Goal: Information Seeking & Learning: Learn about a topic

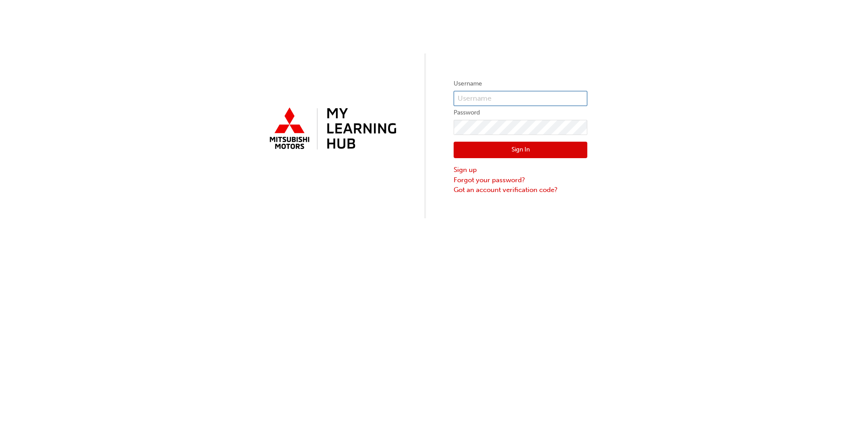
click at [471, 98] on input "text" at bounding box center [521, 98] width 134 height 15
type input "36030"
click at [487, 152] on button "Sign In" at bounding box center [521, 150] width 134 height 17
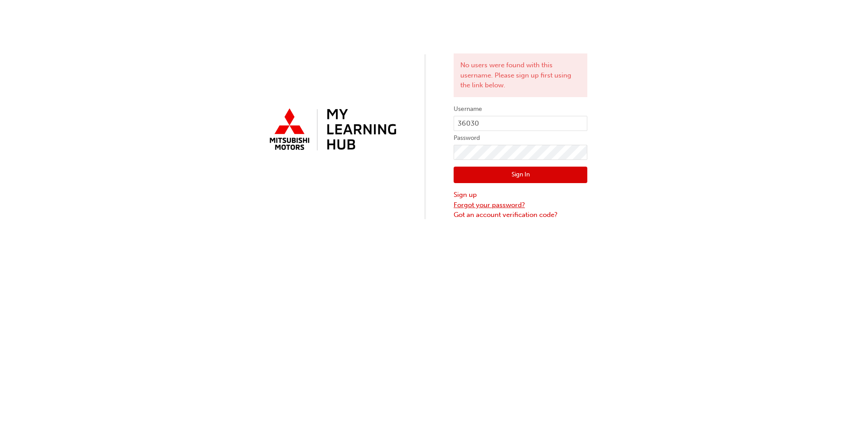
click at [473, 205] on link "Forgot your password?" at bounding box center [521, 205] width 134 height 10
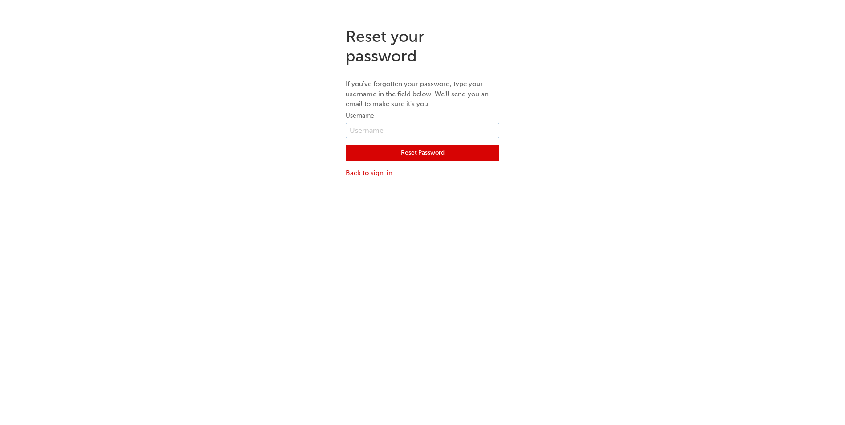
click at [379, 132] on input "text" at bounding box center [423, 130] width 154 height 15
type input "marben@pilbaramitsubishi.com.au"
click at [410, 160] on button "Reset Password" at bounding box center [423, 153] width 154 height 17
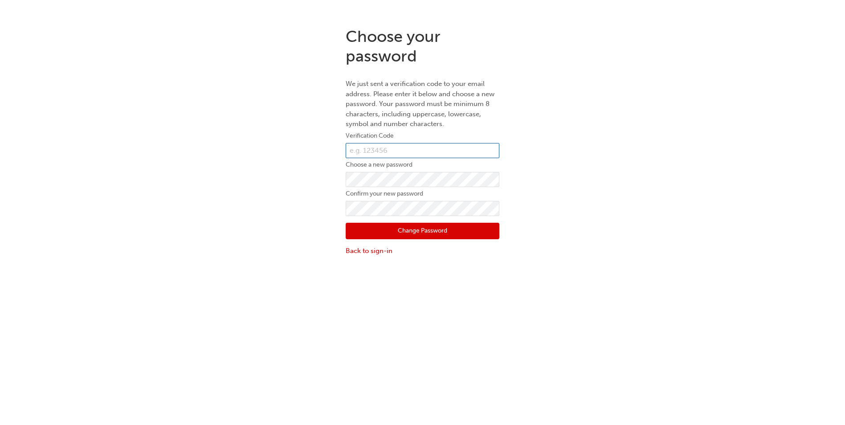
click at [373, 150] on input "text" at bounding box center [423, 150] width 154 height 15
type input "417824"
click at [217, 241] on div "Choose your password We just sent a verification code to your email address. Pl…" at bounding box center [422, 141] width 845 height 243
click at [529, 222] on div "Choose your password We just sent a verification code to your email address. Pl…" at bounding box center [422, 141] width 845 height 243
click at [419, 233] on button "Change Password" at bounding box center [423, 231] width 154 height 17
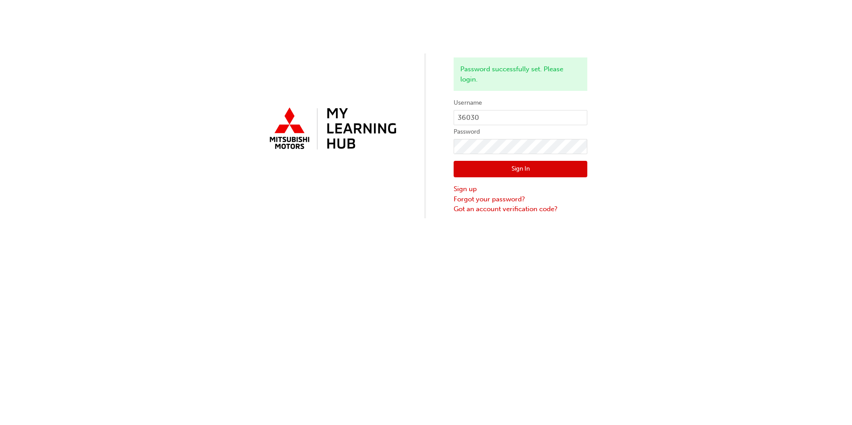
click at [535, 127] on label "Password" at bounding box center [521, 132] width 134 height 11
click at [532, 110] on form "Username 36030 Password Sign In Sign up Forgot your password? Got an account ve…" at bounding box center [521, 156] width 134 height 116
drag, startPoint x: 532, startPoint y: 110, endPoint x: 527, endPoint y: 116, distance: 8.2
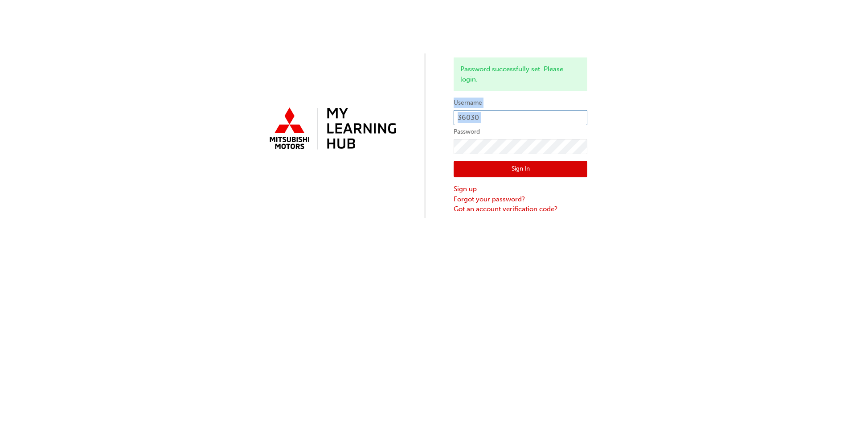
click at [527, 116] on input "36030" at bounding box center [521, 117] width 134 height 15
type input "marben@pilbaramitsubishi.com.au"
drag, startPoint x: 377, startPoint y: 201, endPoint x: 393, endPoint y: 190, distance: 20.2
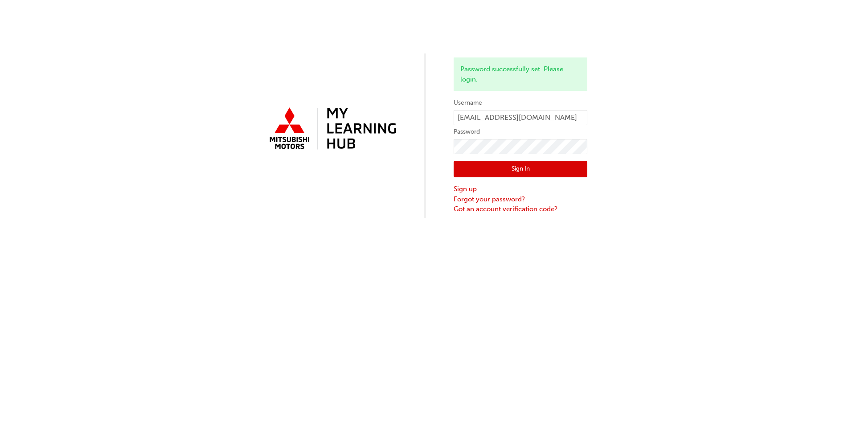
click at [381, 196] on div "Password successfully set. Please login. Username marben@pilbaramitsubishi.com.…" at bounding box center [426, 109] width 852 height 218
click at [502, 168] on button "Sign In" at bounding box center [521, 169] width 134 height 17
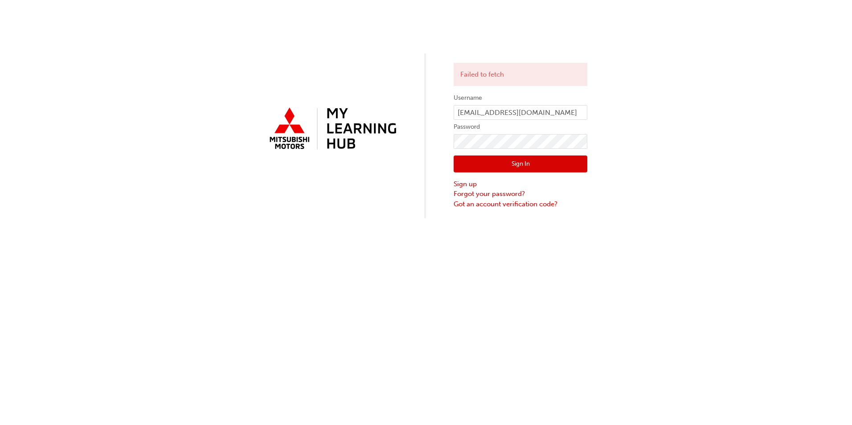
click at [706, 186] on div "Failed to fetch Username marben@pilbaramitsubishi.com.au Password Sign In Sign …" at bounding box center [426, 109] width 852 height 218
click at [228, 255] on div "Failed to fetch Username marben@pilbaramitsubishi.com.au Password Sign In Sign …" at bounding box center [426, 212] width 852 height 425
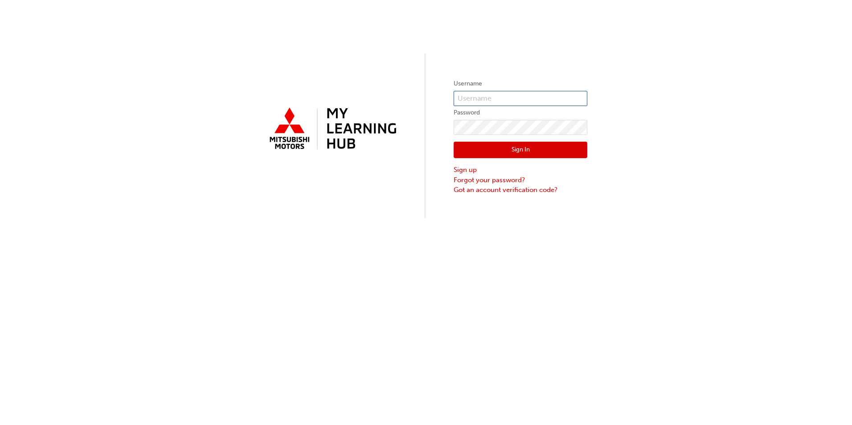
type input "36030"
click at [511, 91] on input "36030" at bounding box center [521, 98] width 134 height 15
click at [510, 92] on input "36030" at bounding box center [521, 98] width 134 height 15
type input "5985681"
click at [303, 205] on div "Username 5985681 Password Sign In Sign up Forgot your password? Got an account …" at bounding box center [426, 109] width 852 height 218
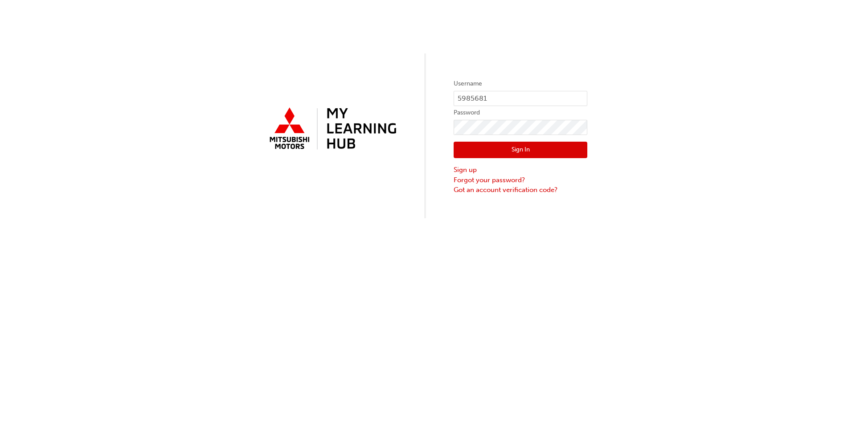
click at [475, 150] on button "Sign In" at bounding box center [521, 150] width 134 height 17
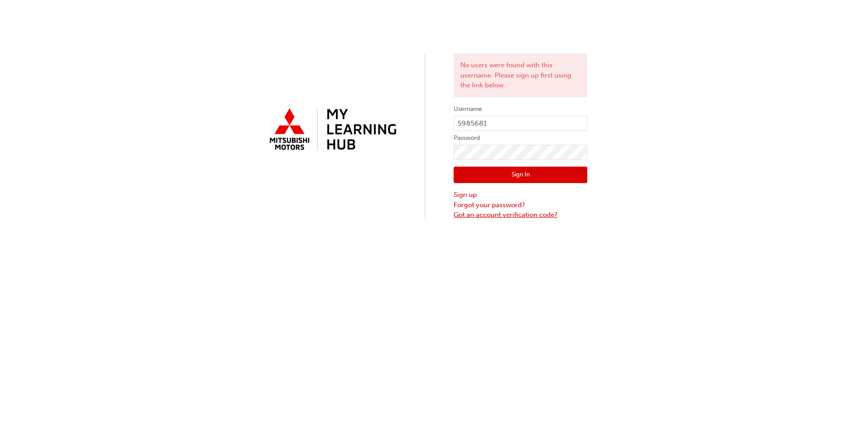
click at [526, 218] on link "Got an account verification code?" at bounding box center [521, 215] width 134 height 10
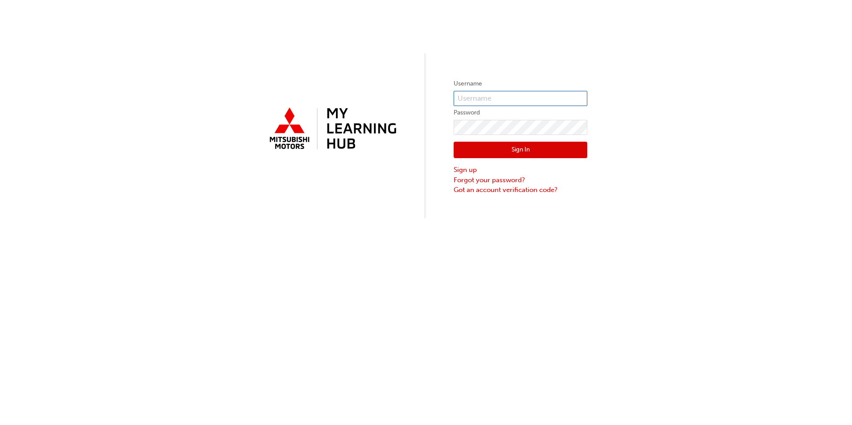
type input "36030"
drag, startPoint x: 516, startPoint y: 96, endPoint x: 434, endPoint y: 102, distance: 82.2
click at [434, 102] on div "Username 36030 Password Sign In Sign up Forgot your password? Got an account ve…" at bounding box center [426, 109] width 852 height 218
type input "5985681"
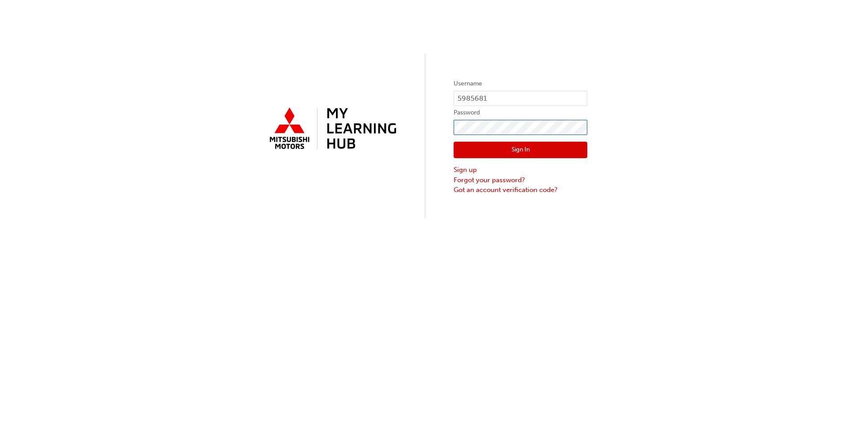
click at [416, 125] on div "Username 5985681 Password Sign In Sign up Forgot your password? Got an account …" at bounding box center [426, 109] width 852 height 218
click at [378, 200] on div "Username 5985681 Password Sign In Sign up Forgot your password? Got an account …" at bounding box center [426, 109] width 852 height 218
click at [509, 118] on label "Password" at bounding box center [521, 112] width 134 height 11
click at [437, 136] on div "Username 5985681 Password Sign In Sign up Forgot your password? Got an account …" at bounding box center [426, 109] width 852 height 218
click at [515, 154] on button "Sign In" at bounding box center [521, 150] width 134 height 17
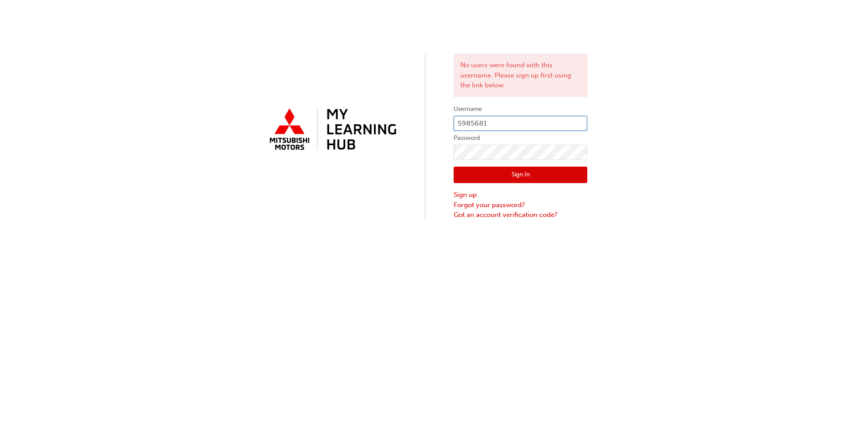
drag, startPoint x: 495, startPoint y: 120, endPoint x: 436, endPoint y: 120, distance: 59.7
click at [436, 120] on div "No users were found with this username. Please sign up first using the link bel…" at bounding box center [426, 110] width 852 height 220
type input "Marben"
click at [525, 178] on button "Sign In" at bounding box center [521, 175] width 134 height 17
drag, startPoint x: 498, startPoint y: 123, endPoint x: 453, endPoint y: 130, distance: 45.5
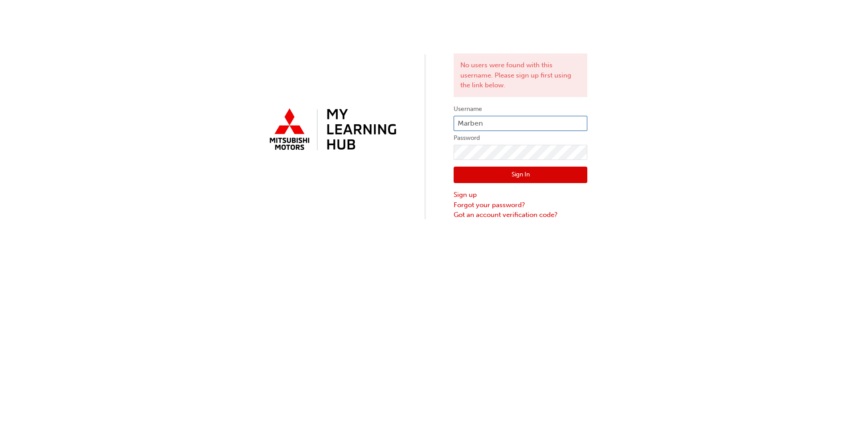
click at [453, 130] on div "No users were found with this username. Please sign up first using the link bel…" at bounding box center [426, 110] width 852 height 220
type input "0005985681"
click at [538, 174] on button "Sign In" at bounding box center [521, 175] width 134 height 17
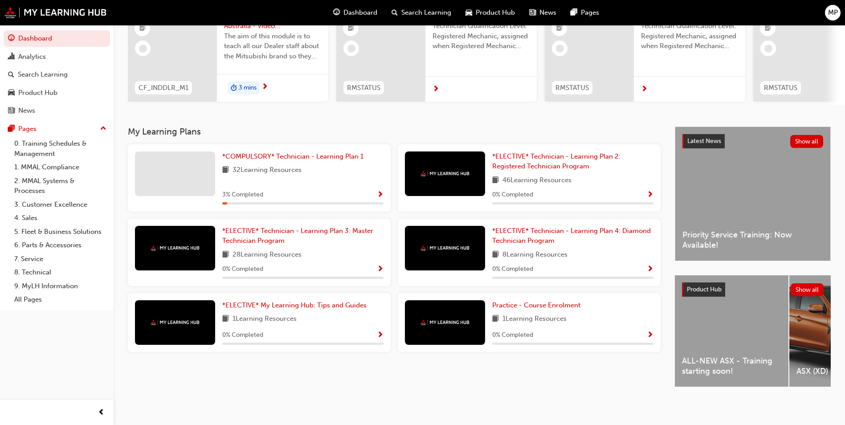
scroll to position [63, 0]
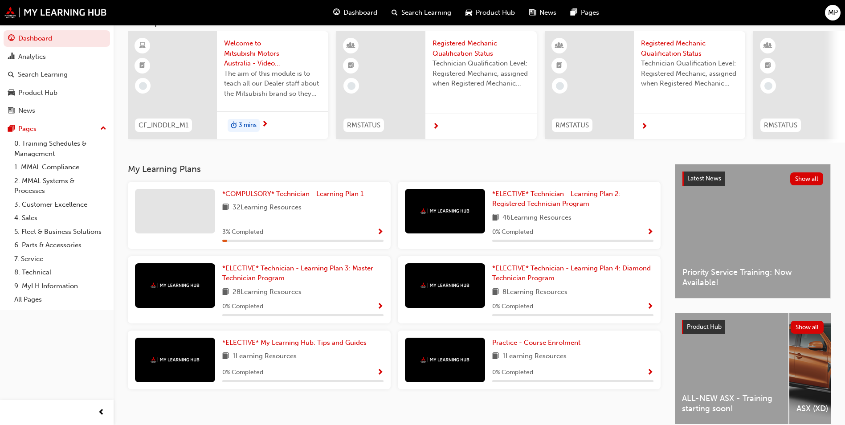
click at [334, 205] on div "*COMPULSORY* Technician - Learning Plan 1 32 Learning Resources 3 % Completed" at bounding box center [302, 215] width 161 height 53
click at [372, 229] on div "*COMPULSORY* Technician - Learning Plan 1 32 Learning Resources 3 % Completed" at bounding box center [302, 215] width 161 height 53
click at [376, 233] on div "3 % Completed" at bounding box center [302, 232] width 161 height 11
click at [180, 218] on div at bounding box center [175, 211] width 80 height 45
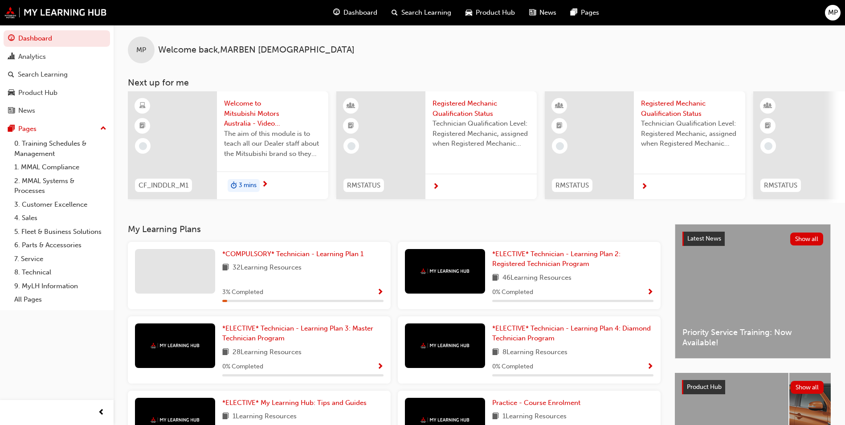
scroll to position [0, 0]
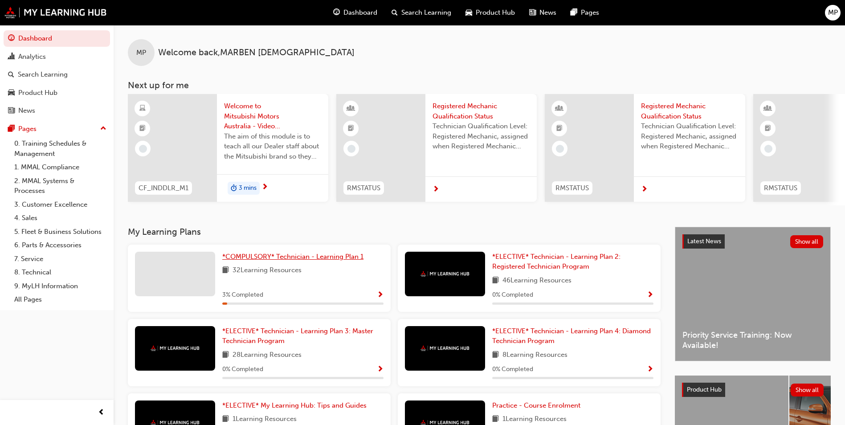
click at [247, 261] on span "*COMPULSORY* Technician - Learning Plan 1" at bounding box center [292, 257] width 141 height 8
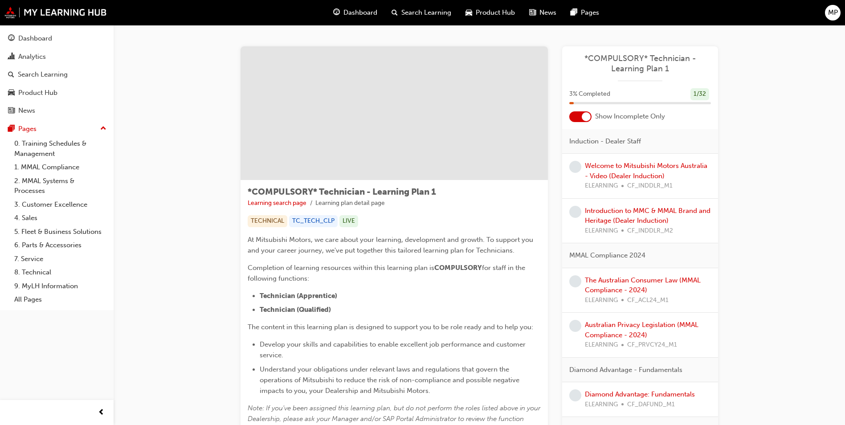
click at [610, 65] on span "*COMPULSORY* Technician - Learning Plan 1" at bounding box center [640, 63] width 142 height 20
click at [616, 98] on div "3 % Completed 1 / 32" at bounding box center [640, 94] width 142 height 12
click at [628, 163] on link "Welcome to Mitsubishi Motors Australia - Video (Dealer Induction)" at bounding box center [646, 171] width 123 height 18
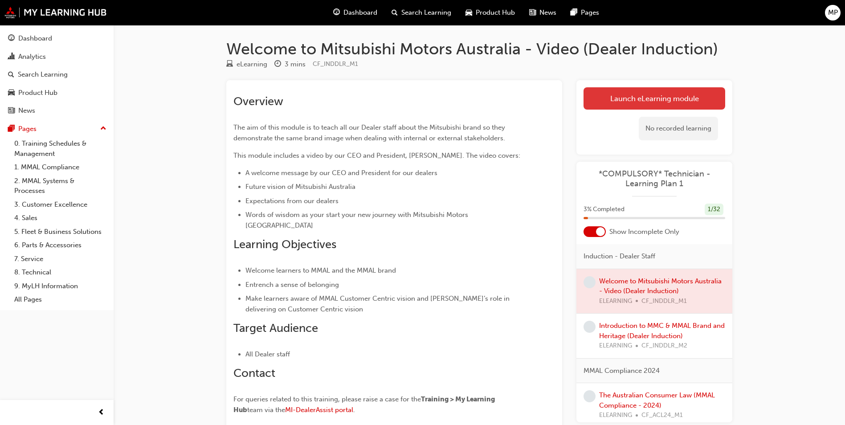
click at [641, 103] on link "Launch eLearning module" at bounding box center [655, 98] width 142 height 22
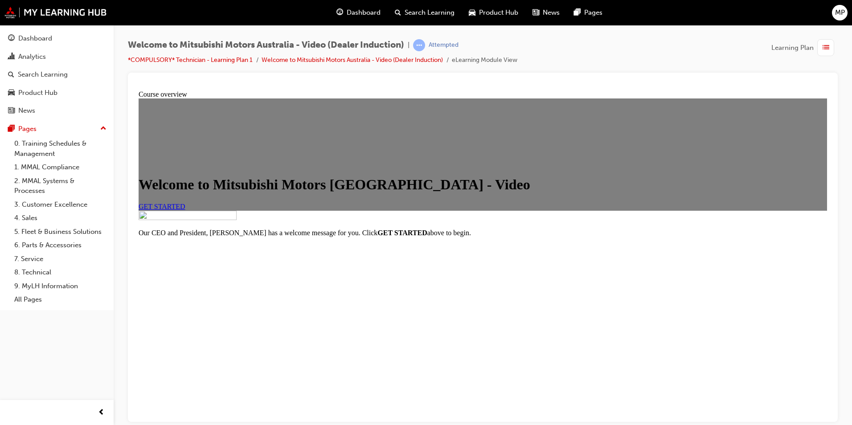
scroll to position [86, 0]
click at [185, 202] on span "GET STARTED" at bounding box center [162, 206] width 47 height 8
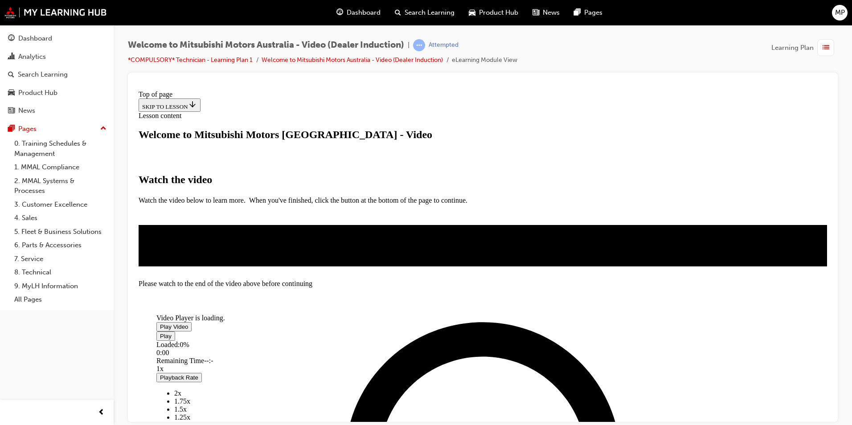
scroll to position [134, 0]
click at [160, 323] on span "Video player" at bounding box center [160, 326] width 0 height 7
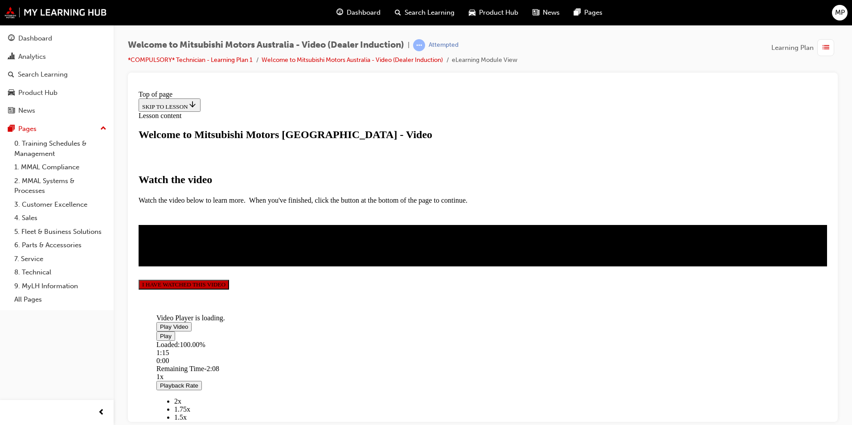
scroll to position [190, 0]
click at [160, 323] on span "Video player" at bounding box center [160, 326] width 0 height 7
click at [229, 289] on button "I HAVE WATCHED THIS VIDEO" at bounding box center [184, 284] width 90 height 10
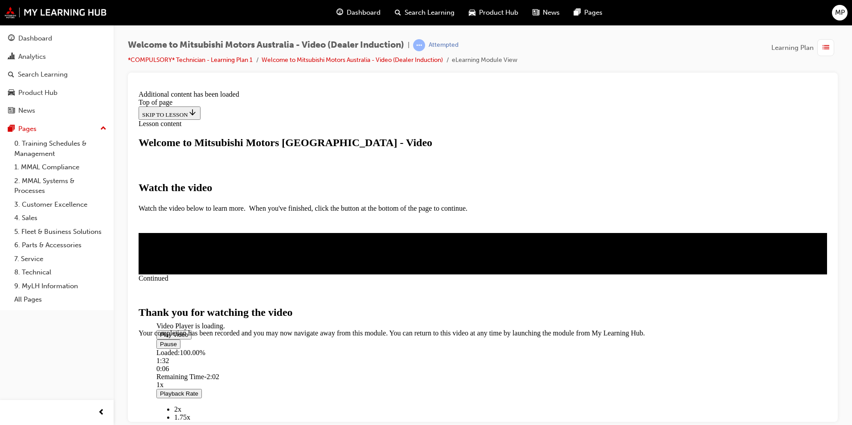
scroll to position [264, 0]
click at [193, 371] on span "CLOSE MODULE" at bounding box center [166, 375] width 55 height 8
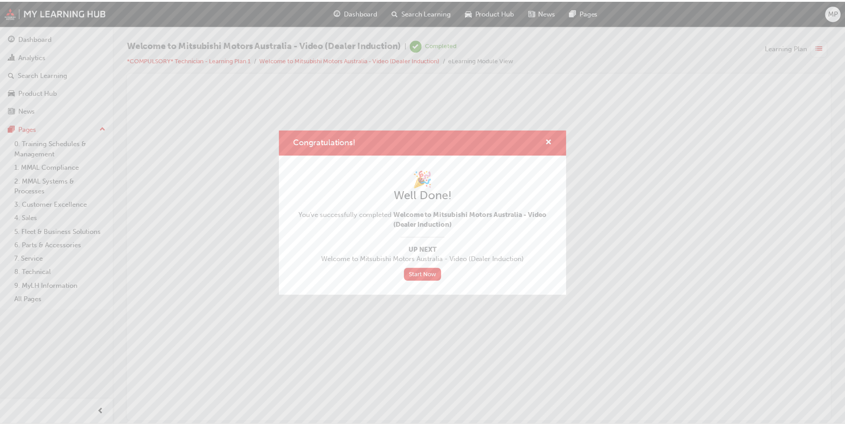
scroll to position [0, 0]
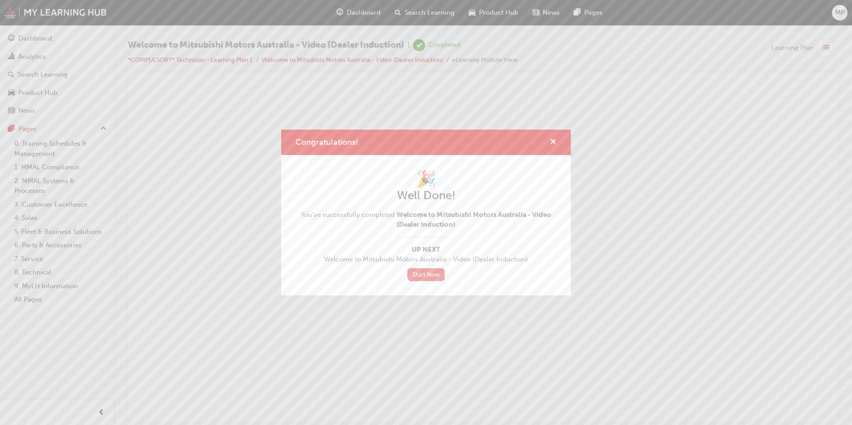
click at [429, 272] on link "Start Now" at bounding box center [425, 274] width 37 height 13
click at [422, 274] on link "Start Now" at bounding box center [425, 274] width 37 height 13
click at [417, 272] on link "Start Now" at bounding box center [425, 274] width 37 height 13
click at [426, 269] on link "Start Now" at bounding box center [425, 274] width 37 height 13
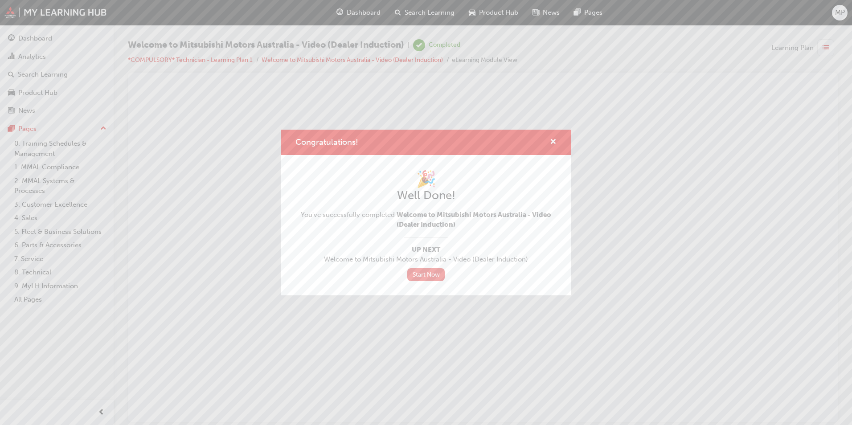
click at [421, 275] on link "Start Now" at bounding box center [425, 274] width 37 height 13
click at [553, 143] on span "cross-icon" at bounding box center [553, 143] width 7 height 8
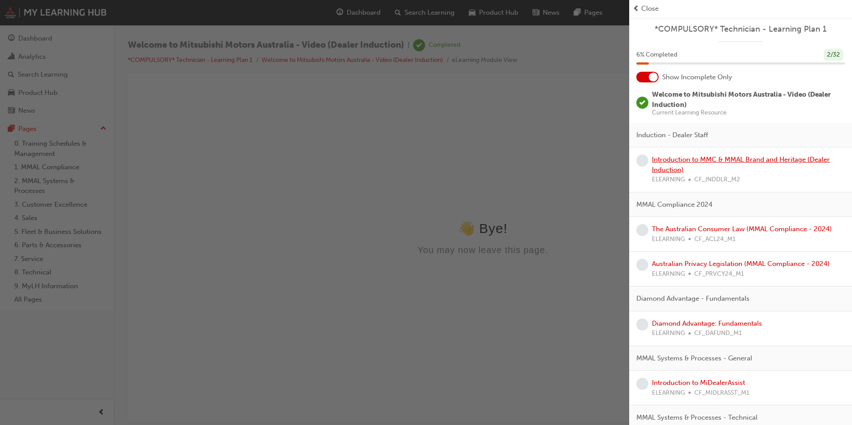
click at [724, 162] on link "Introduction to MMC & MMAL Brand and Heritage (Dealer Induction)" at bounding box center [741, 165] width 178 height 18
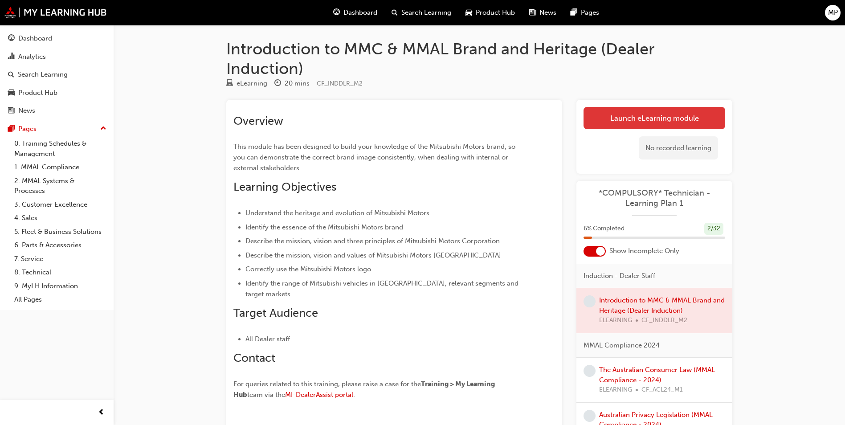
click at [633, 115] on link "Launch eLearning module" at bounding box center [655, 118] width 142 height 22
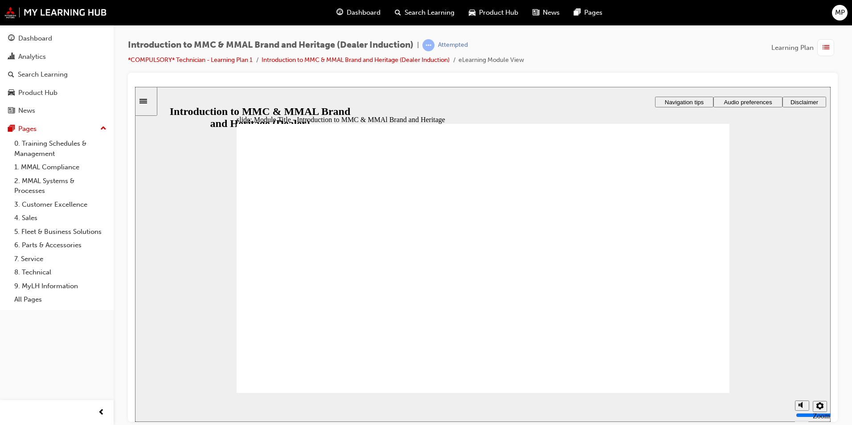
click at [762, 103] on span "Audio preferences" at bounding box center [748, 101] width 48 height 7
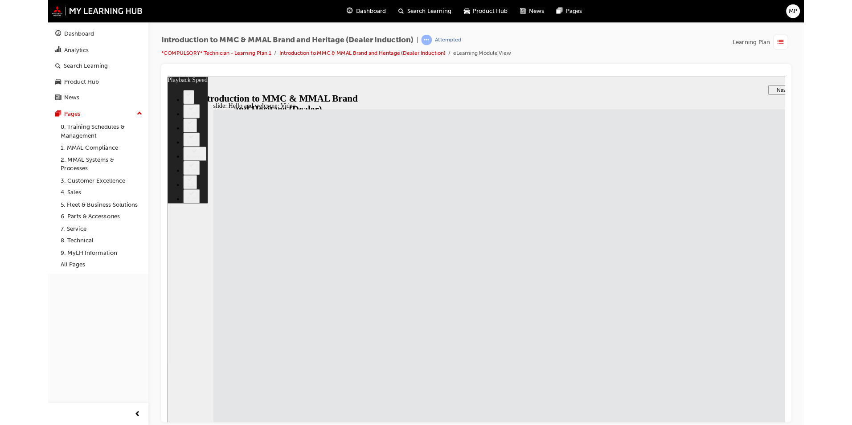
type input "33"
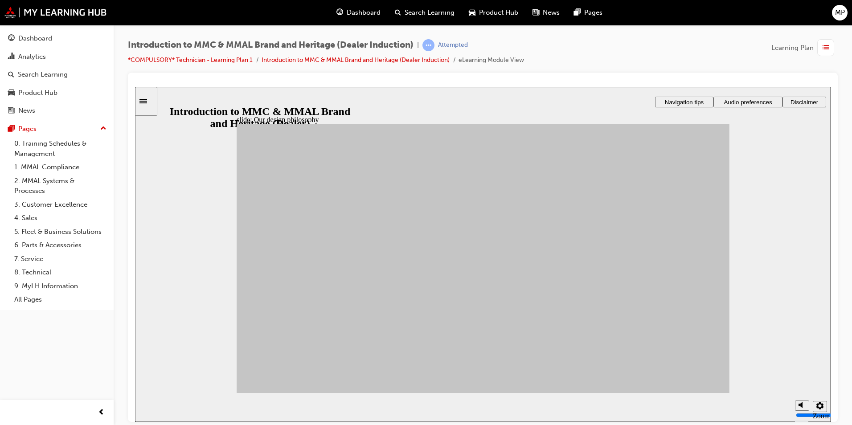
drag, startPoint x: 338, startPoint y: 279, endPoint x: 528, endPoint y: 225, distance: 198.0
drag, startPoint x: 421, startPoint y: 288, endPoint x: 525, endPoint y: 266, distance: 107.1
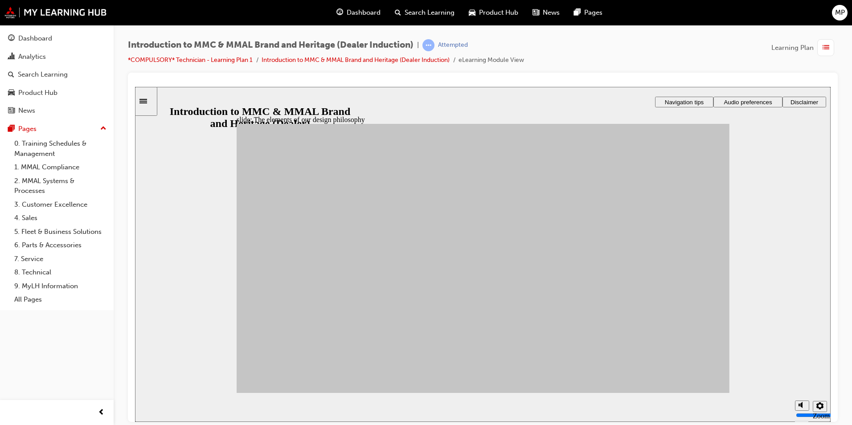
drag, startPoint x: 411, startPoint y: 259, endPoint x: 615, endPoint y: 250, distance: 204.8
drag, startPoint x: 360, startPoint y: 259, endPoint x: 613, endPoint y: 319, distance: 260.0
drag, startPoint x: 371, startPoint y: 258, endPoint x: 551, endPoint y: 275, distance: 180.8
drag, startPoint x: 301, startPoint y: 263, endPoint x: 609, endPoint y: 261, distance: 308.4
drag, startPoint x: 344, startPoint y: 340, endPoint x: 628, endPoint y: 254, distance: 296.3
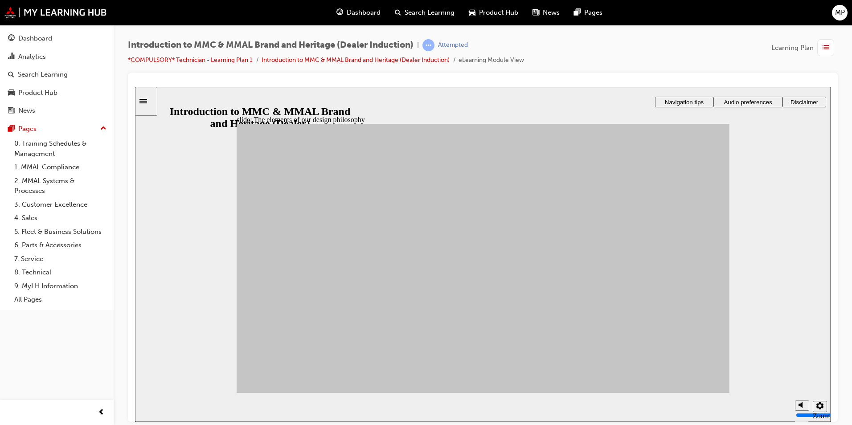
drag, startPoint x: 347, startPoint y: 337, endPoint x: 536, endPoint y: 268, distance: 201.6
drag, startPoint x: 282, startPoint y: 329, endPoint x: 617, endPoint y: 315, distance: 334.9
drag, startPoint x: 413, startPoint y: 334, endPoint x: 533, endPoint y: 347, distance: 120.6
drag, startPoint x: 407, startPoint y: 326, endPoint x: 578, endPoint y: 258, distance: 184.4
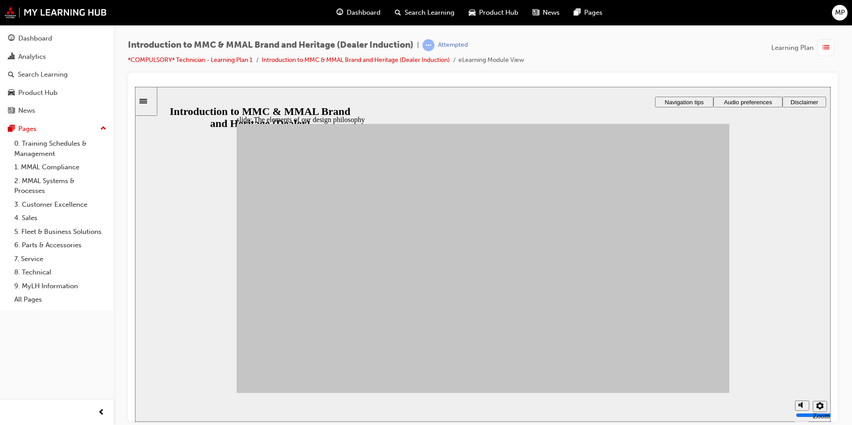
drag, startPoint x: 409, startPoint y: 335, endPoint x: 617, endPoint y: 219, distance: 237.6
drag, startPoint x: 348, startPoint y: 306, endPoint x: 610, endPoint y: 248, distance: 267.8
drag, startPoint x: 287, startPoint y: 295, endPoint x: 521, endPoint y: 348, distance: 239.3
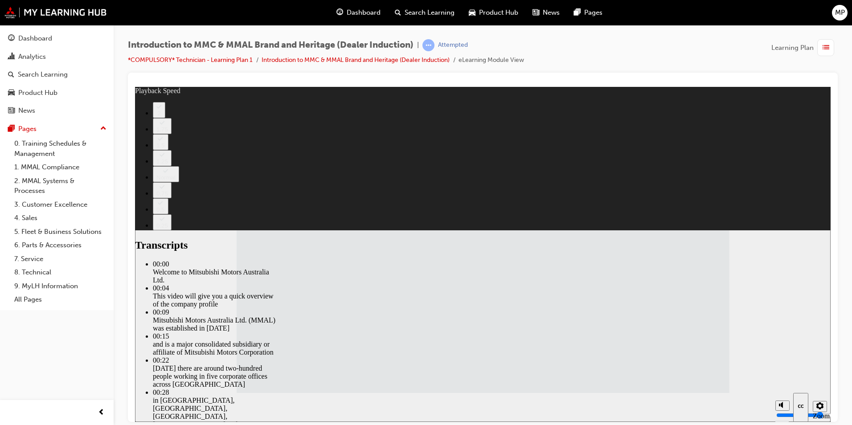
type input "112"
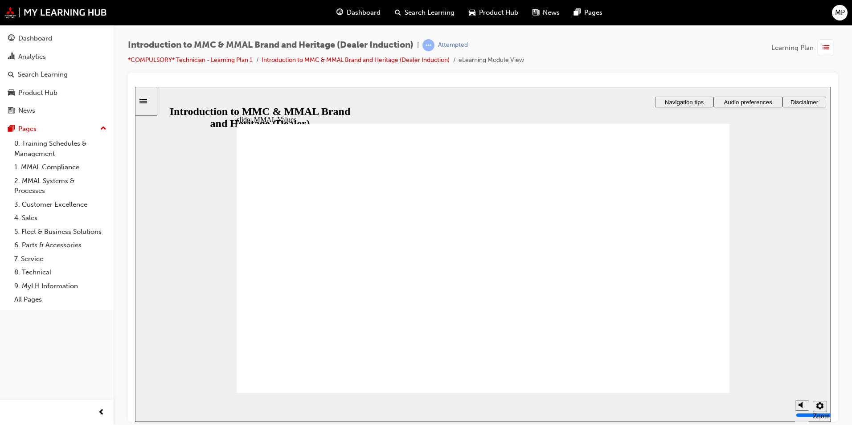
drag, startPoint x: 373, startPoint y: 250, endPoint x: 298, endPoint y: 285, distance: 82.9
drag, startPoint x: 519, startPoint y: 246, endPoint x: 520, endPoint y: 276, distance: 29.4
drag, startPoint x: 453, startPoint y: 245, endPoint x: 597, endPoint y: 279, distance: 148.0
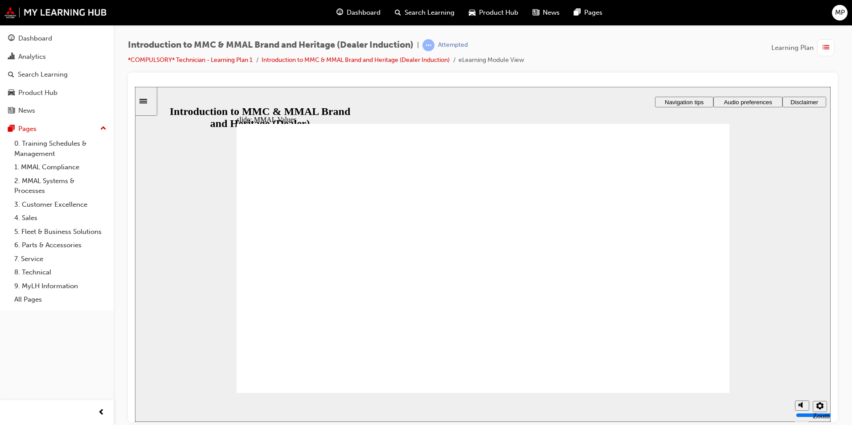
drag, startPoint x: 602, startPoint y: 249, endPoint x: 667, endPoint y: 285, distance: 74.0
drag, startPoint x: 605, startPoint y: 255, endPoint x: 504, endPoint y: 264, distance: 101.1
drag, startPoint x: 523, startPoint y: 245, endPoint x: 436, endPoint y: 276, distance: 92.7
drag, startPoint x: 533, startPoint y: 245, endPoint x: 358, endPoint y: 295, distance: 182.3
drag, startPoint x: 292, startPoint y: 238, endPoint x: 447, endPoint y: 270, distance: 158.4
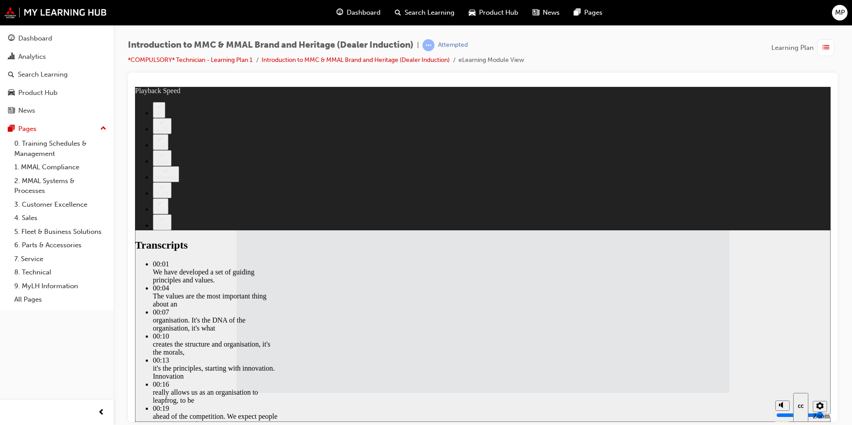
type input "120"
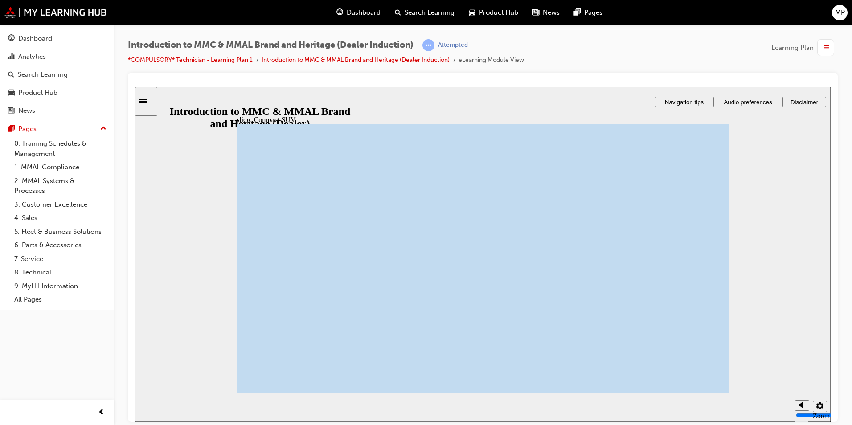
drag, startPoint x: 616, startPoint y: 187, endPoint x: 610, endPoint y: 191, distance: 6.7
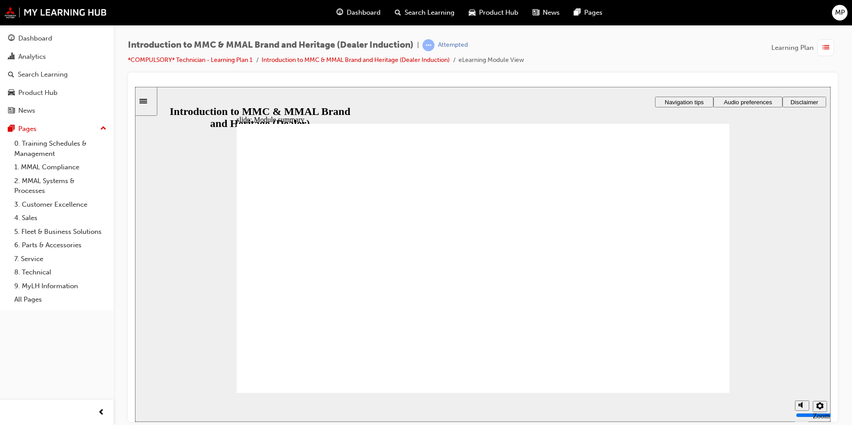
checkbox input "true"
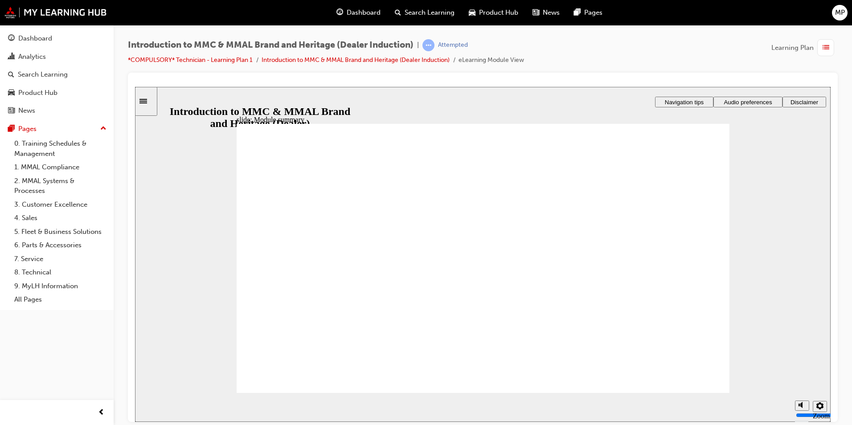
checkbox input "true"
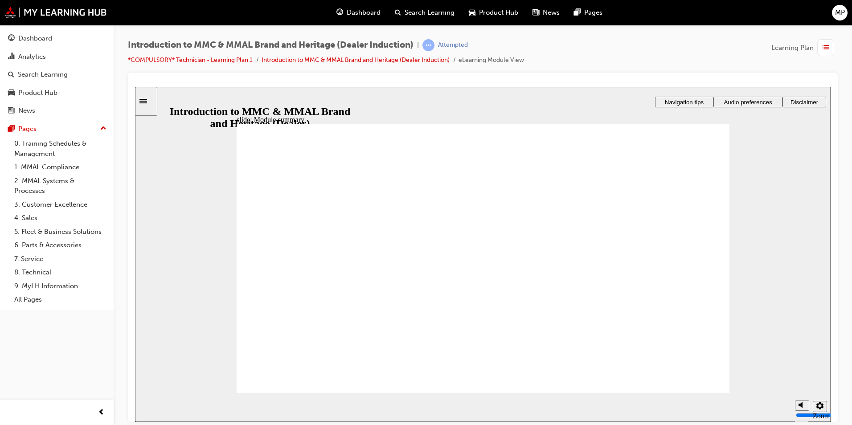
checkbox input "true"
radio input "true"
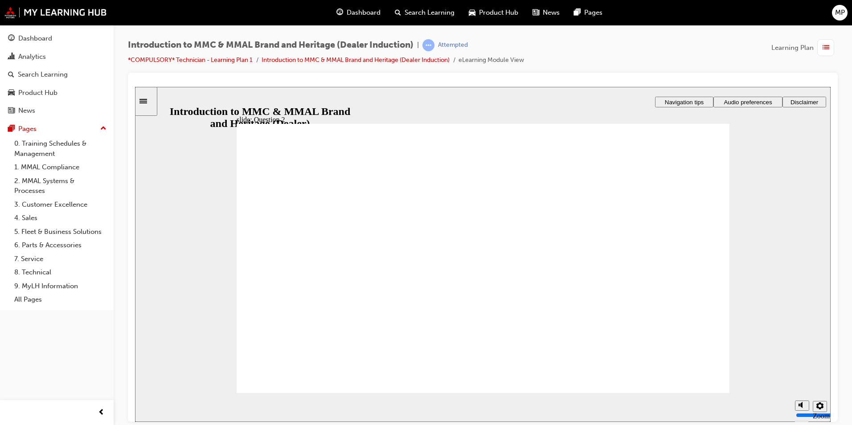
radio input "true"
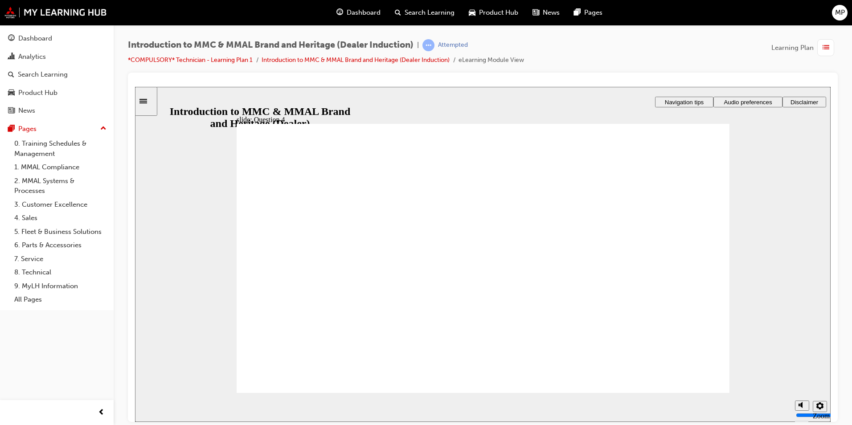
checkbox input "true"
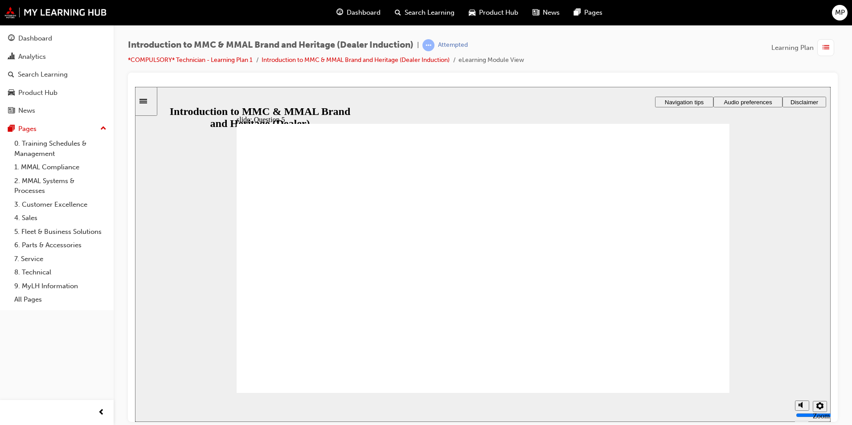
checkbox input "true"
drag, startPoint x: 381, startPoint y: 307, endPoint x: 330, endPoint y: 376, distance: 86.1
radio input "true"
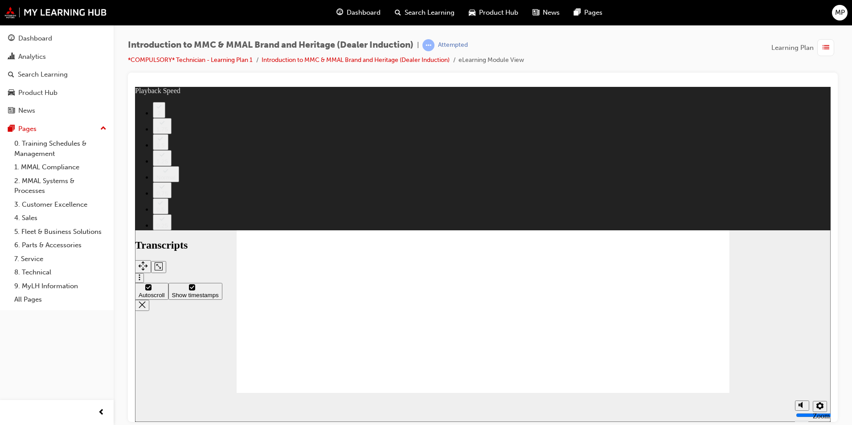
type input "0"
click at [631, 383] on span "Rectangle 1 Rectangle 3 Product range Mitsubishi Motors Australia has a range o…" at bounding box center [483, 400] width 493 height 554
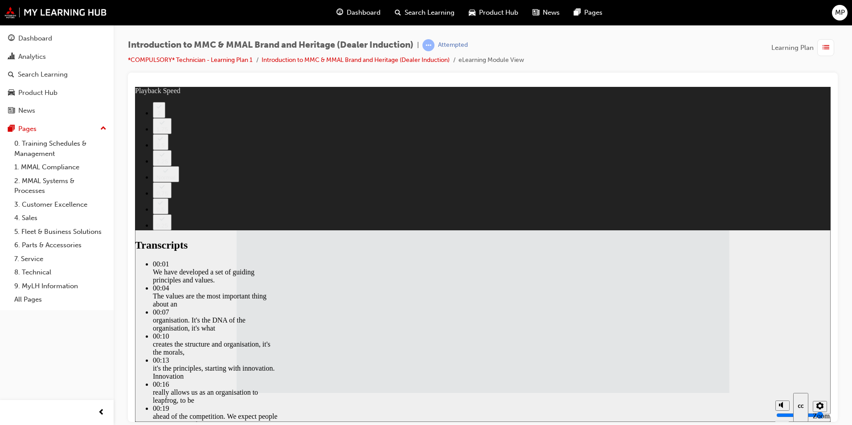
click at [631, 383] on span "Developer: Please read notes on this slide before you publish this module Recta…" at bounding box center [483, 400] width 493 height 554
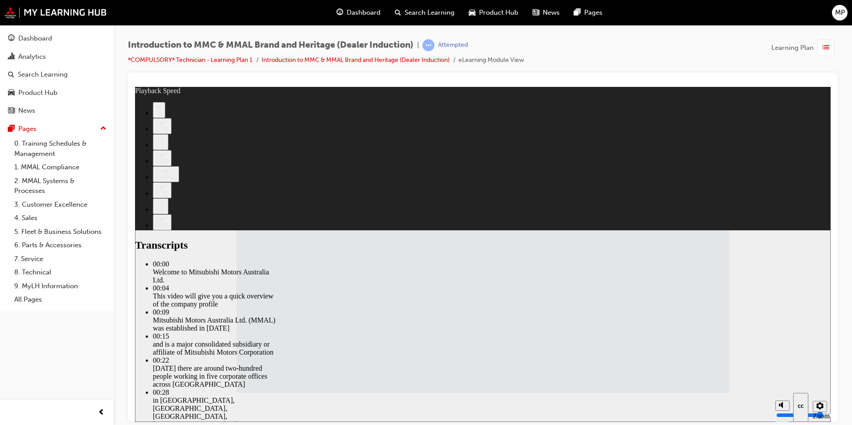
click at [632, 383] on span "Rectangle 1 Rectangle 3 Mitsubishi Motors Australia Ltd. (MMAL) company profile…" at bounding box center [483, 400] width 493 height 554
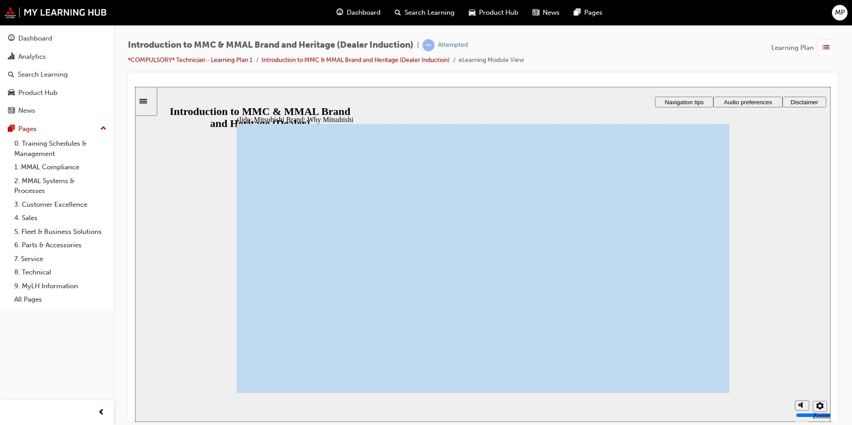
click at [632, 383] on span "Click the circles to find out what's at the core of Mitsubishi brand. Oval 1 Ov…" at bounding box center [483, 400] width 493 height 554
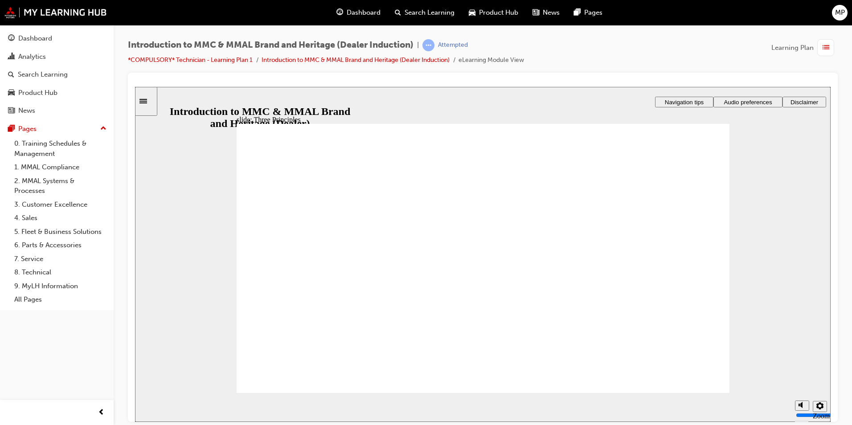
click at [630, 382] on span "Oval 1 Enhance stakeholder value by leveraging the Renault-Nissan-Mitsubishi Al…" at bounding box center [483, 400] width 493 height 554
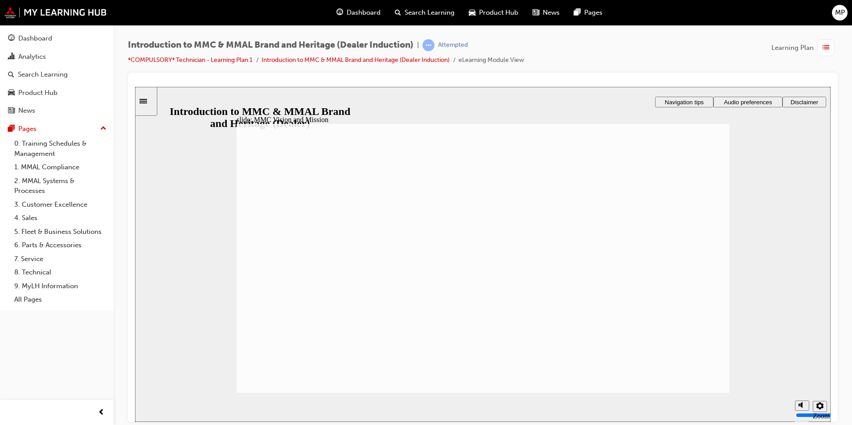
click at [628, 381] on span "Rectangle 1 Rectangle 3 MMC Vision and Mission The Mitsubishi companies share a…" at bounding box center [483, 400] width 493 height 554
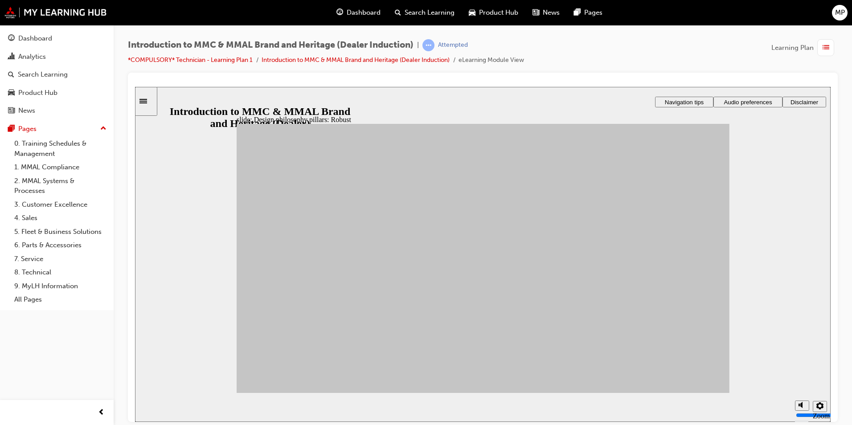
click at [627, 380] on span "Design philosophy pillars: Robust Let's find out what makes our design Robust. …" at bounding box center [483, 400] width 493 height 554
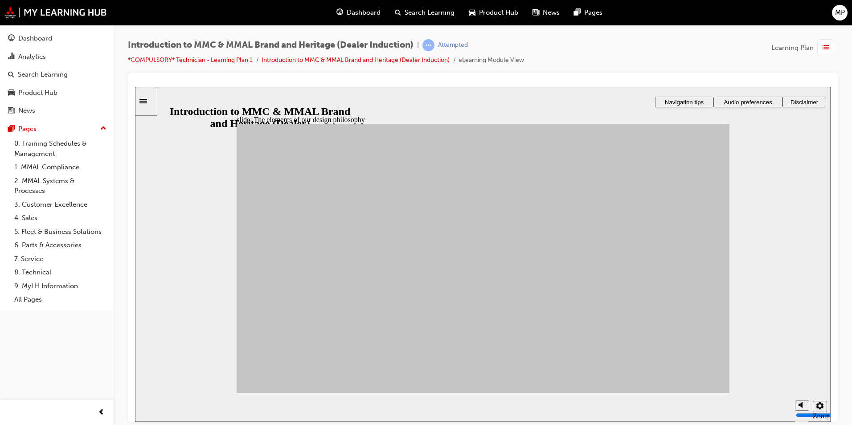
click at [627, 380] on span "Rectangle 1 Rectangle 3 The elements of our design philosophy Can you match the…" at bounding box center [483, 400] width 493 height 554
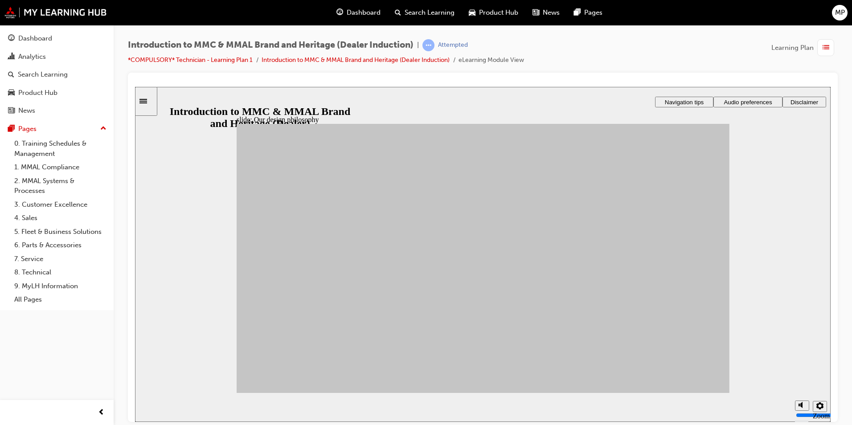
click at [627, 380] on span "Rectangle 1 Rectangle 3 Our design philosophy Rectangle 2 Mitsubishi design phi…" at bounding box center [483, 261] width 493 height 277
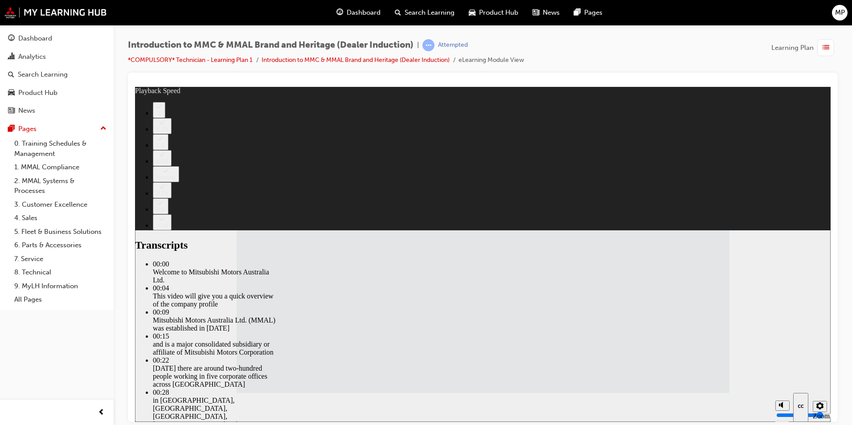
click at [688, 385] on span "Rectangle 1 Rectangle 3 Mitsubishi Motors Australia Ltd. (MMAL) company profile…" at bounding box center [483, 400] width 493 height 554
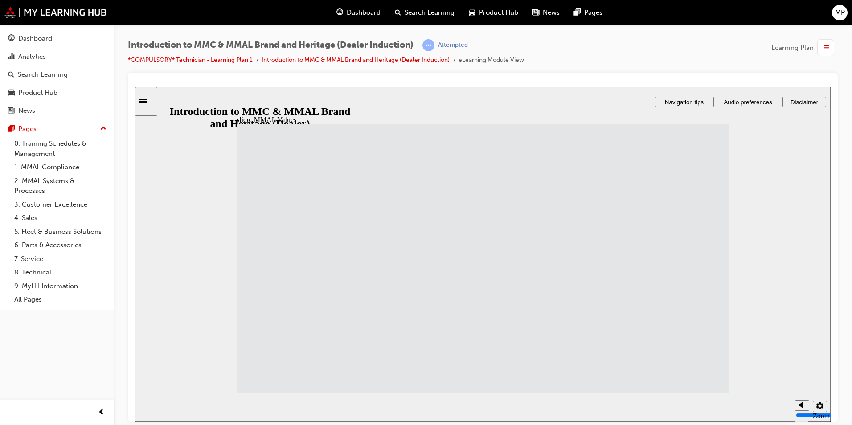
click at [707, 384] on span "Adventurers are connected to the environment. We are navigating towards a more …" at bounding box center [483, 400] width 493 height 554
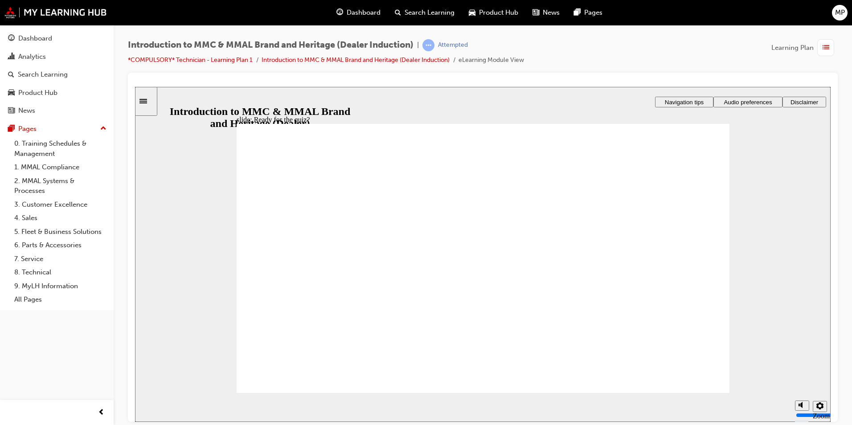
radio input "true"
drag, startPoint x: 254, startPoint y: 264, endPoint x: 277, endPoint y: 360, distance: 99.3
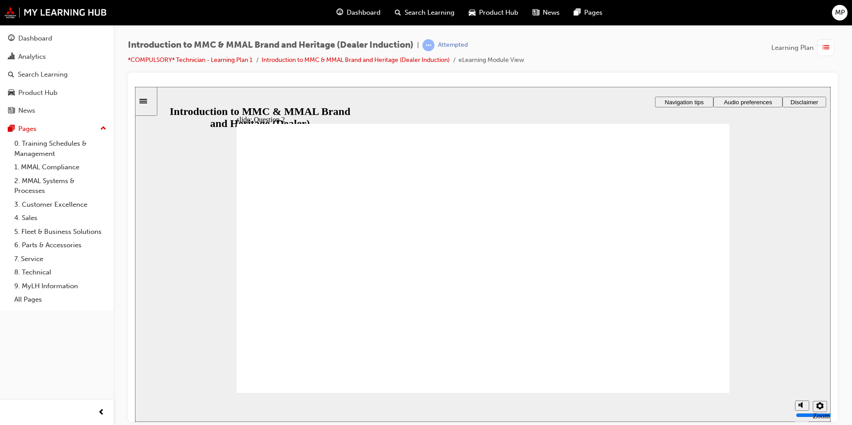
radio input "true"
radio input "false"
radio input "true"
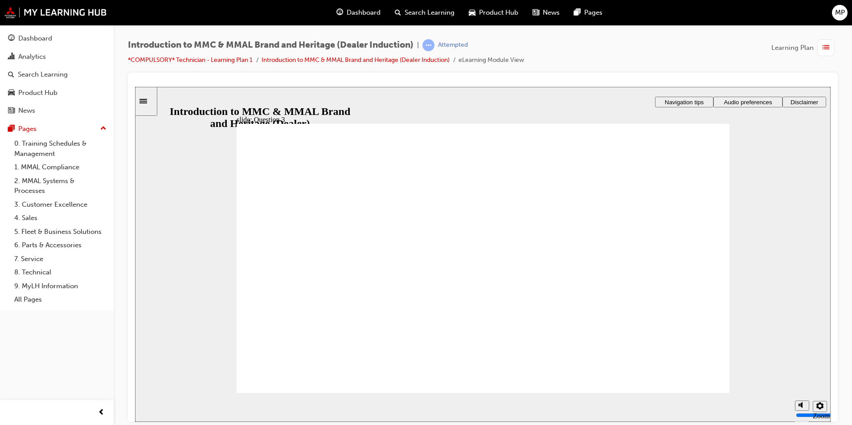
radio input "true"
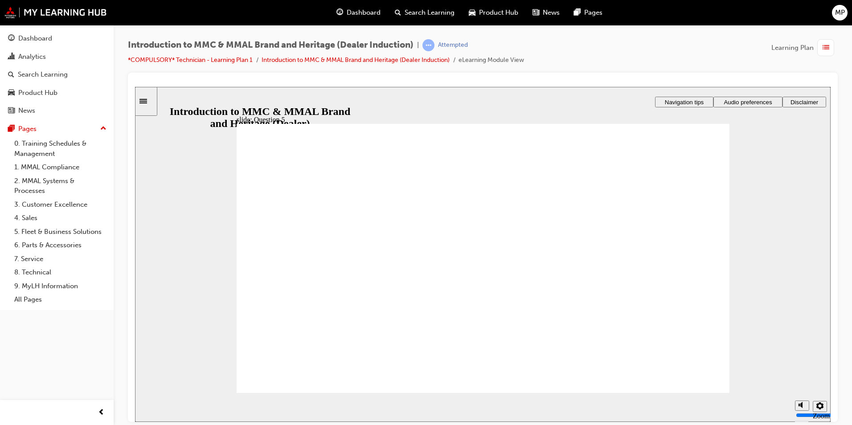
checkbox input "true"
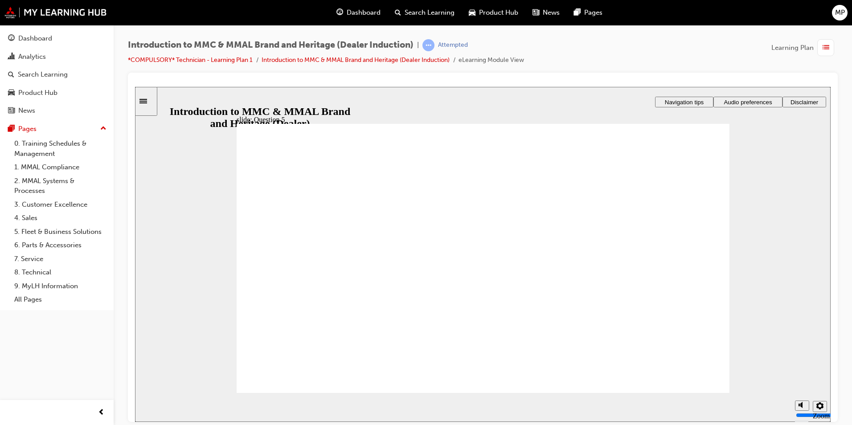
checkbox input "true"
radio input "true"
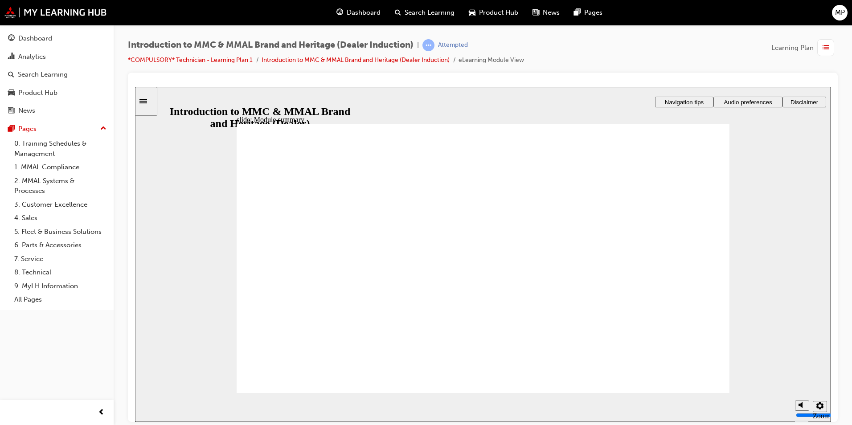
click at [627, 381] on span "Rectangle 1 Rectangle 3 Module summary Well done! You've finished all the conte…" at bounding box center [483, 400] width 493 height 554
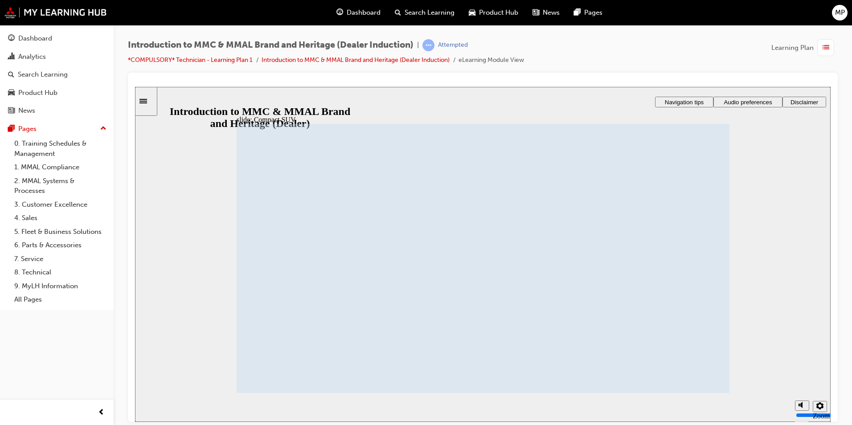
click at [638, 397] on section "Playback Speed 2 1.75" at bounding box center [483, 407] width 696 height 29
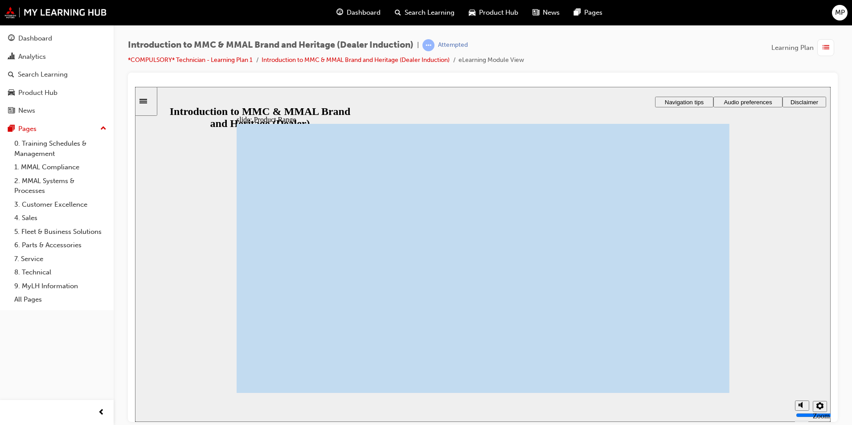
drag, startPoint x: 635, startPoint y: 389, endPoint x: 632, endPoint y: 378, distance: 10.7
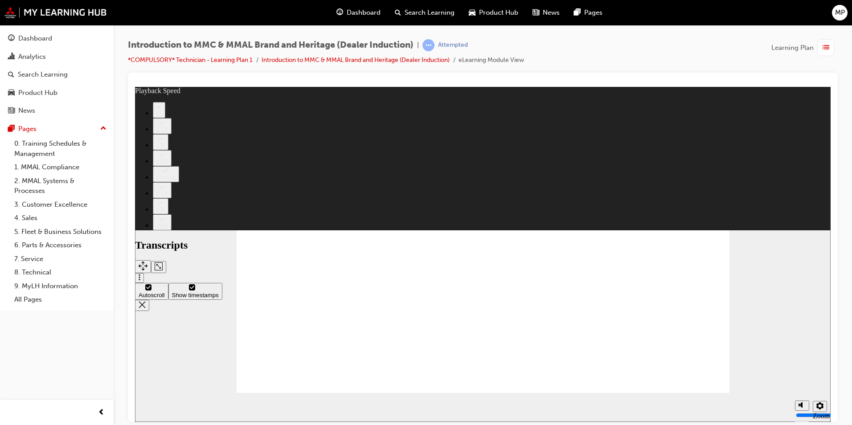
click at [623, 384] on span "Rectangle 1 Rectangle 3 Product range Mitsubishi Motors Australia has a range o…" at bounding box center [483, 400] width 493 height 554
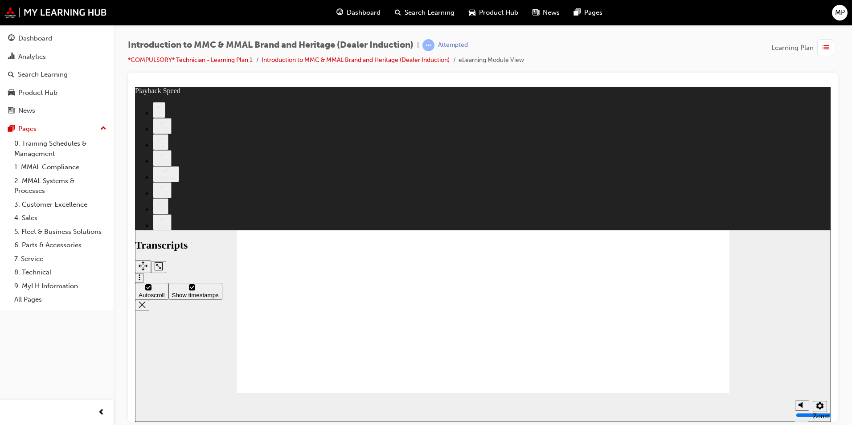
drag, startPoint x: 680, startPoint y: 384, endPoint x: 700, endPoint y: 385, distance: 19.6
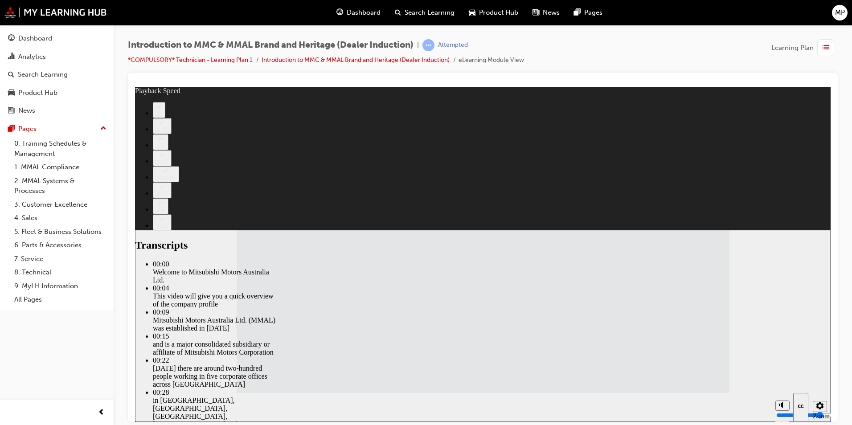
click at [700, 385] on span "Rectangle 1 Rectangle 3 Mitsubishi Motors Australia Ltd. (MMAL) company profile…" at bounding box center [483, 400] width 493 height 554
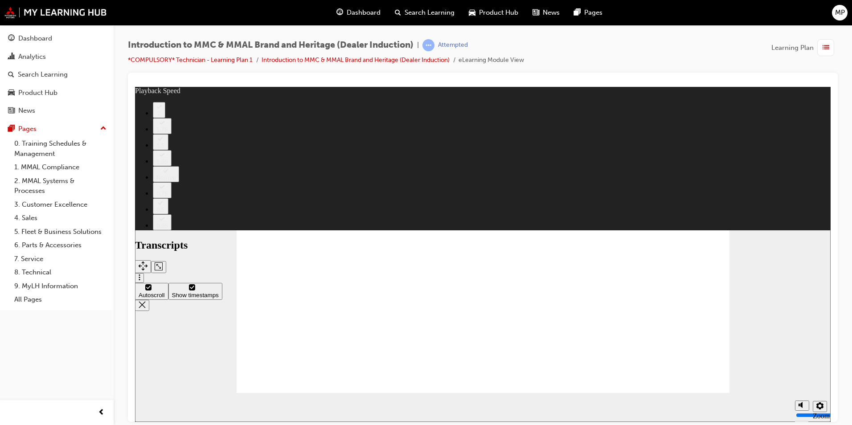
type input "0"
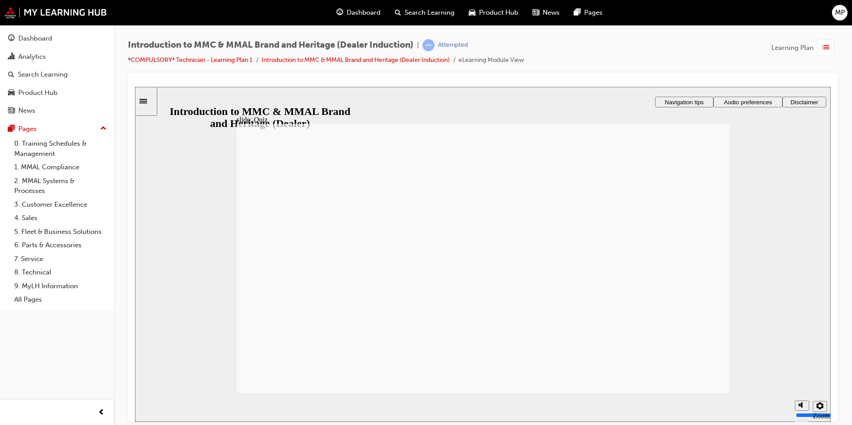
radio input "true"
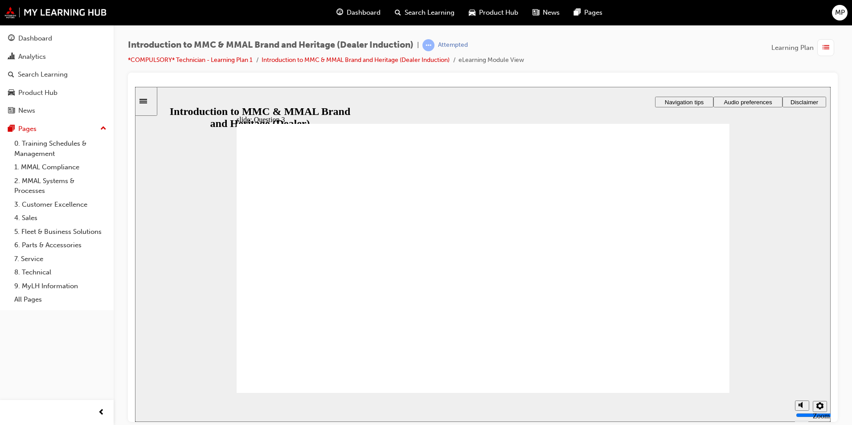
radio input "true"
radio input "false"
radio input "true"
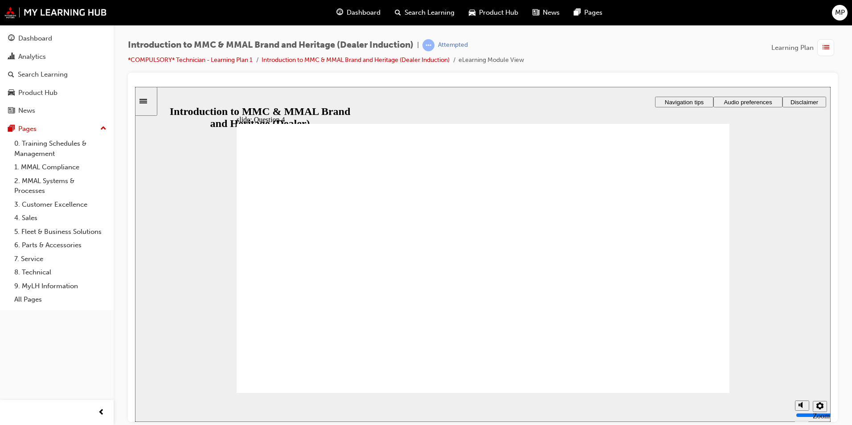
checkbox input "true"
drag, startPoint x: 255, startPoint y: 280, endPoint x: 255, endPoint y: 298, distance: 17.4
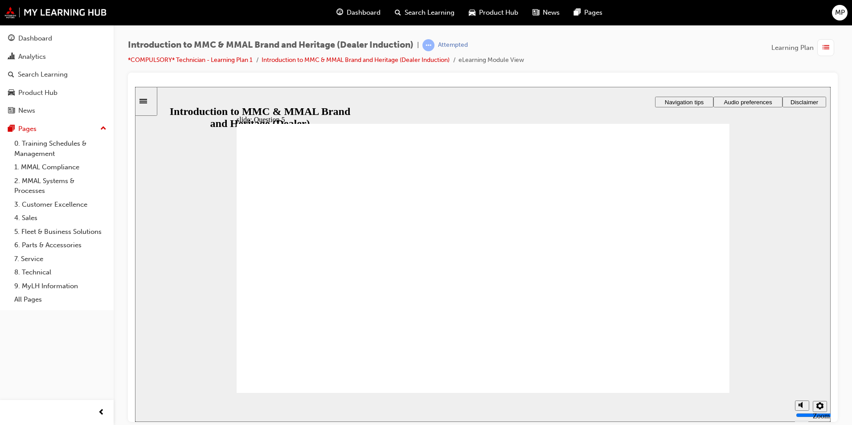
checkbox input "true"
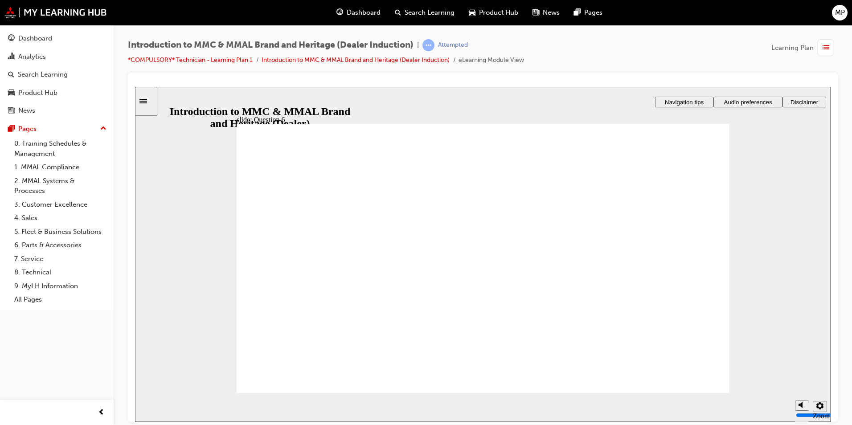
radio input "true"
click at [623, 384] on span "Rectangle 1 Rectangle 3 Ready for the quiz ? You’ll now need to pass a short qu…" at bounding box center [483, 261] width 493 height 277
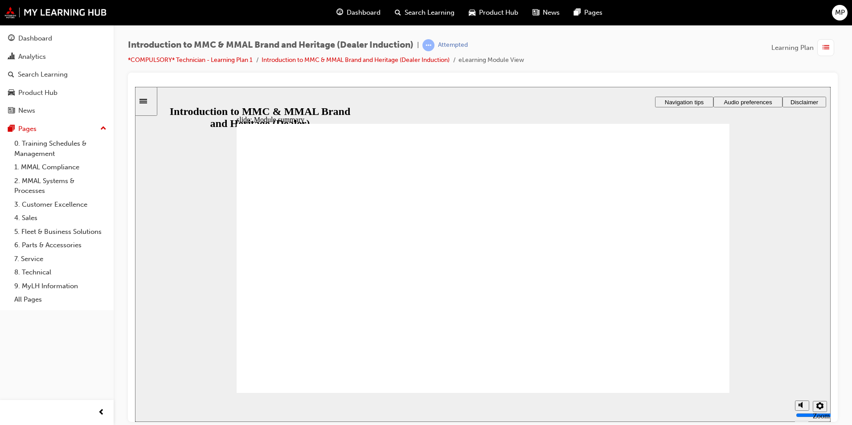
click at [623, 383] on span "Quiz Introduction to MMC & MMAL Brand and Heritage Click Next to continue. Next…" at bounding box center [483, 400] width 493 height 554
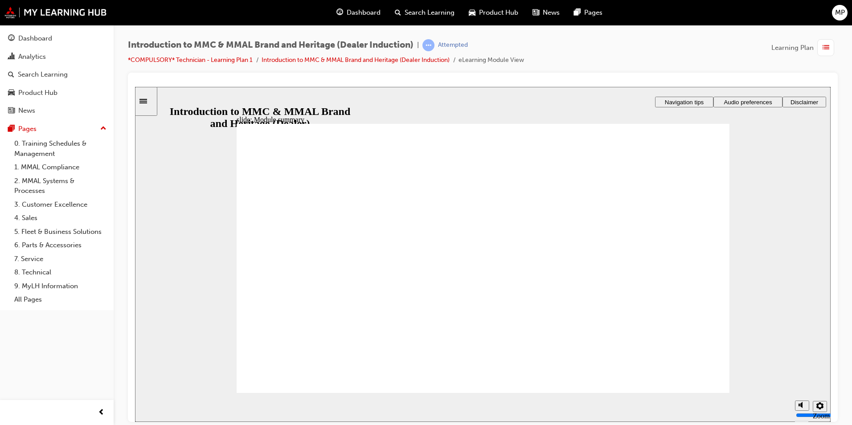
click at [623, 385] on span "Rectangle 1 Rectangle 3 Module summary Well done! You've finished all the conte…" at bounding box center [483, 400] width 493 height 554
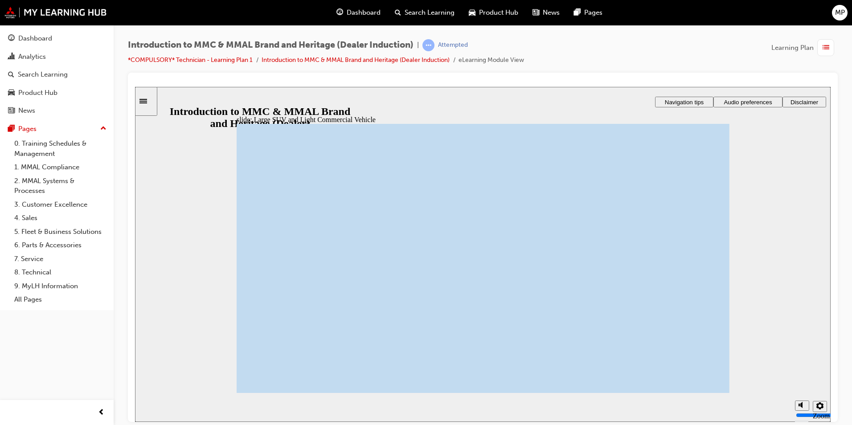
click at [623, 385] on span "Rectangle 1 Rectangle 3 Rectangle 1 Large SUV and Light Commercial Vehicle Mits…" at bounding box center [483, 400] width 493 height 554
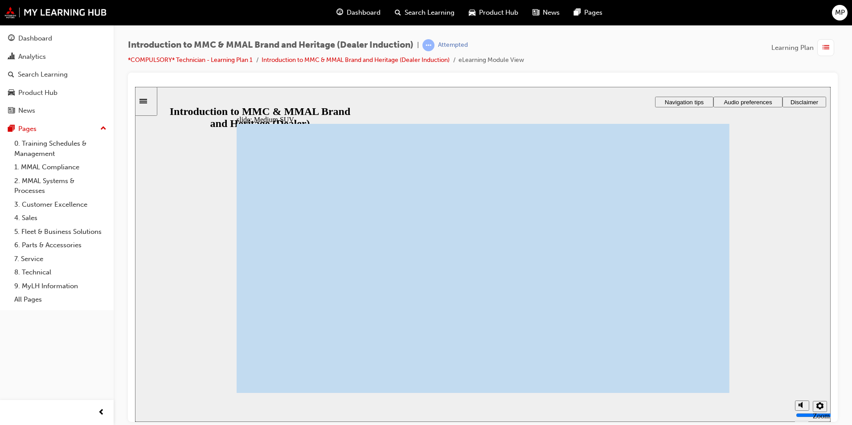
click at [623, 385] on span "Rectangle 1 Rectangle 3 Rectangle 1 Medium SUV Mitsubishi Motors Australia has …" at bounding box center [483, 400] width 493 height 554
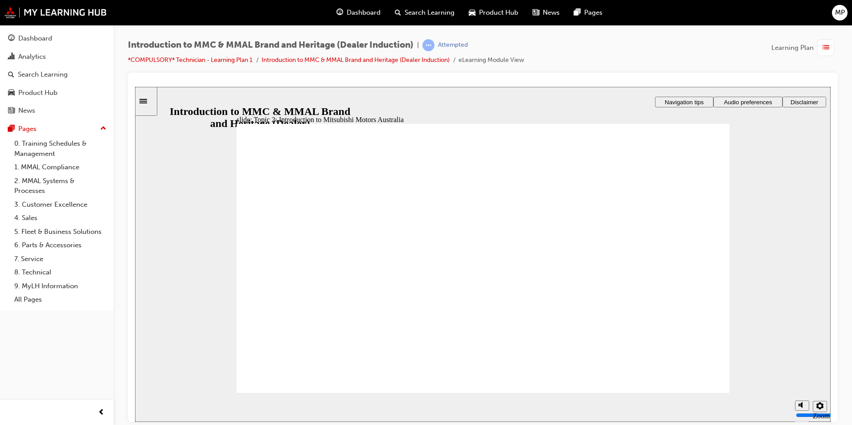
click at [696, 380] on span "Building on the current Mitsubishi mark, MMC uses three types of logos . Mitsub…" at bounding box center [483, 400] width 493 height 554
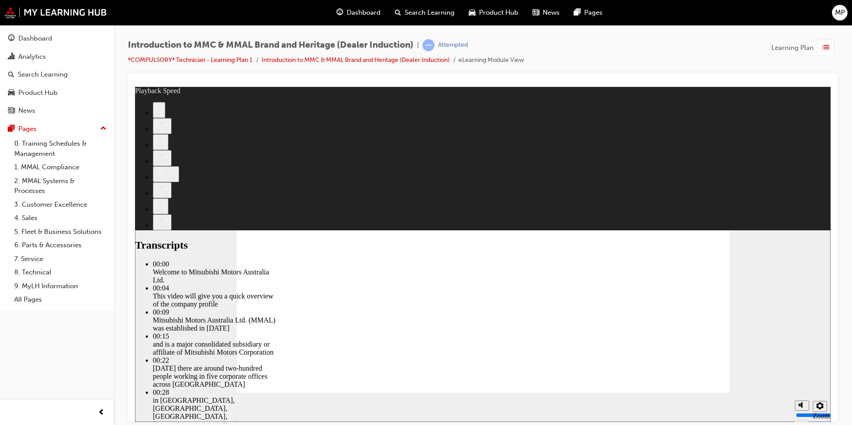
click at [698, 381] on span "Rectangle 1 Rectangle 3 TOPIC 2: Introduction to Mitsubishi Motors Australia Cl…" at bounding box center [483, 400] width 493 height 554
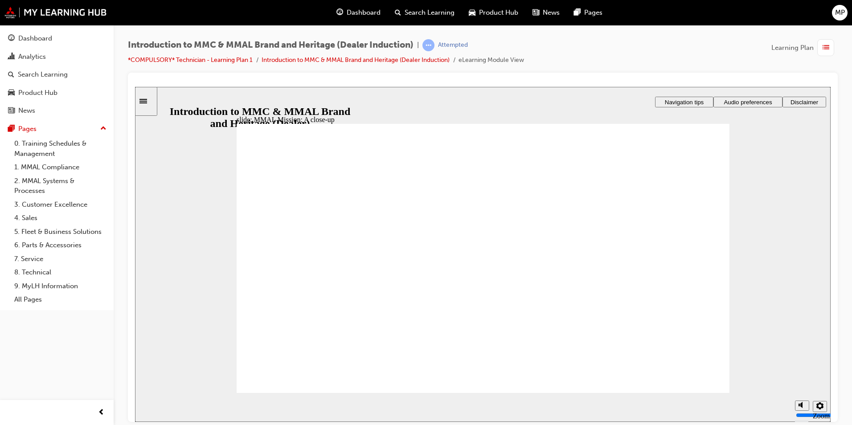
click at [697, 380] on span "Rectangle 1 Rectangle 3 MMAL Vision & Mission Intended to sit alongside the MMC…" at bounding box center [483, 400] width 493 height 554
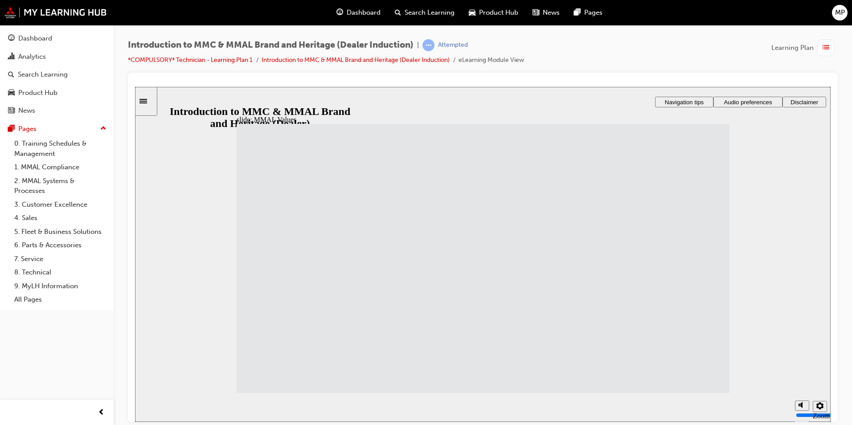
click at [698, 381] on span "Adventurers are connected to the environment. We are navigating towards a more …" at bounding box center [483, 400] width 493 height 554
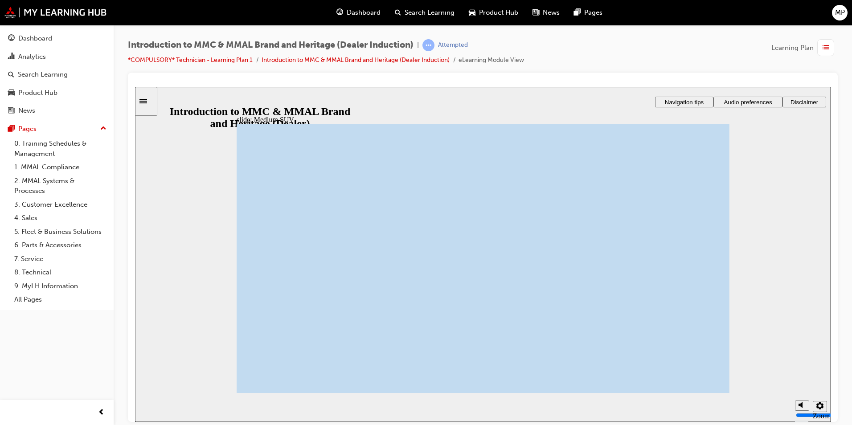
click at [699, 380] on span "Rectangle 1 Rectangle 3 Rectangle 1 Compact SUV Mitsubishi Motors Australia has…" at bounding box center [483, 400] width 493 height 554
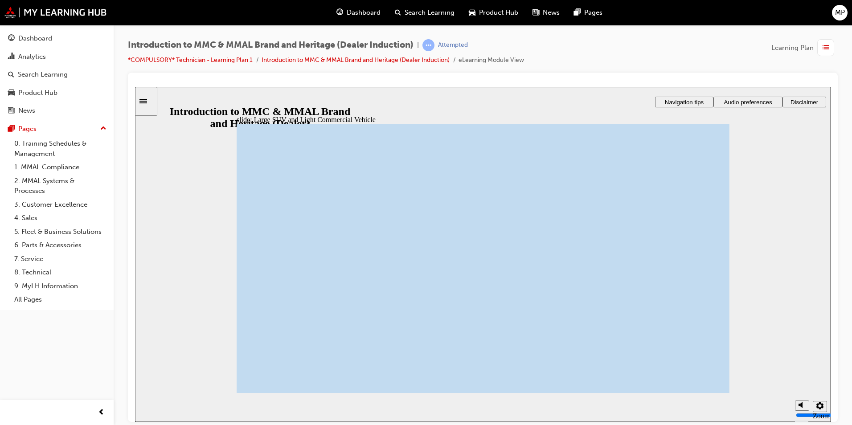
click at [699, 380] on span "Rectangle 1 Rectangle 3 Rectangle 1 Medium SUV Mitsubishi Motors Australia has …" at bounding box center [483, 400] width 493 height 554
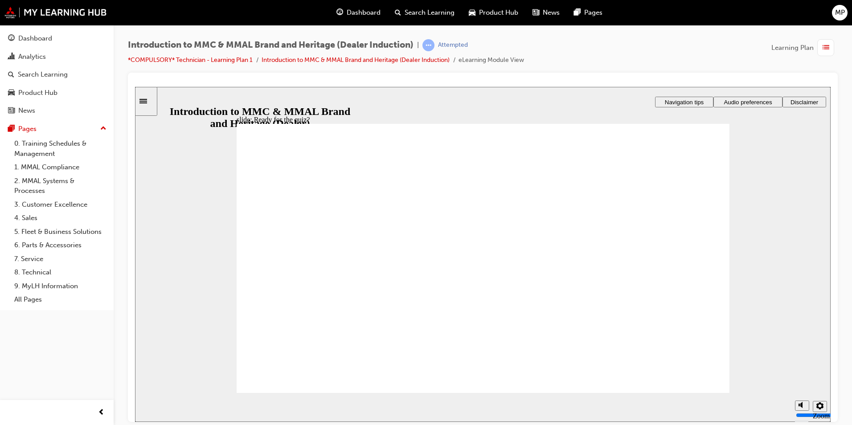
radio input "true"
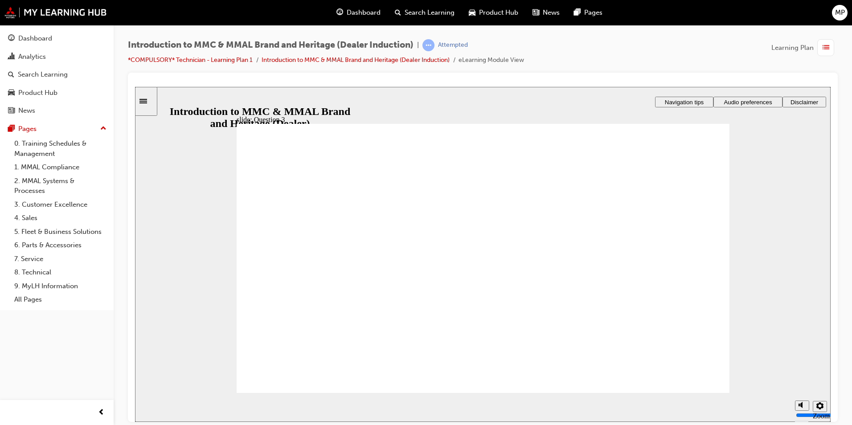
radio input "true"
drag, startPoint x: 254, startPoint y: 290, endPoint x: 295, endPoint y: 358, distance: 79.9
radio input "true"
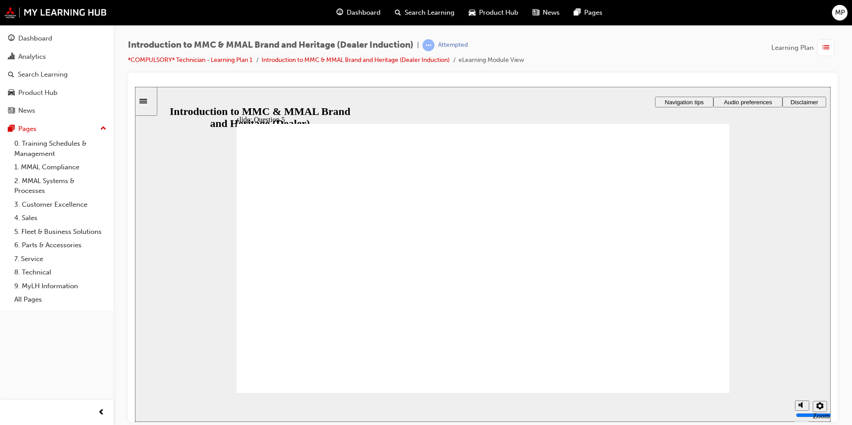
checkbox input "true"
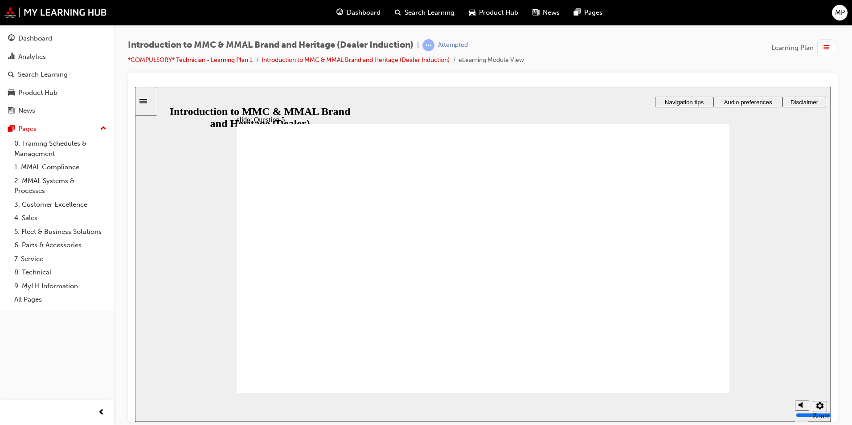
drag, startPoint x: 375, startPoint y: 298, endPoint x: 283, endPoint y: 365, distance: 114.8
radio input "true"
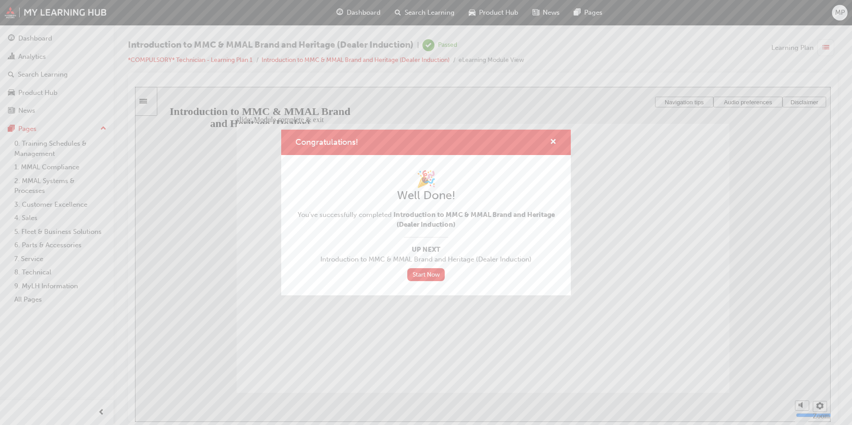
click at [557, 133] on div "Congratulations!" at bounding box center [426, 142] width 290 height 25
click at [553, 141] on span "cross-icon" at bounding box center [553, 143] width 7 height 8
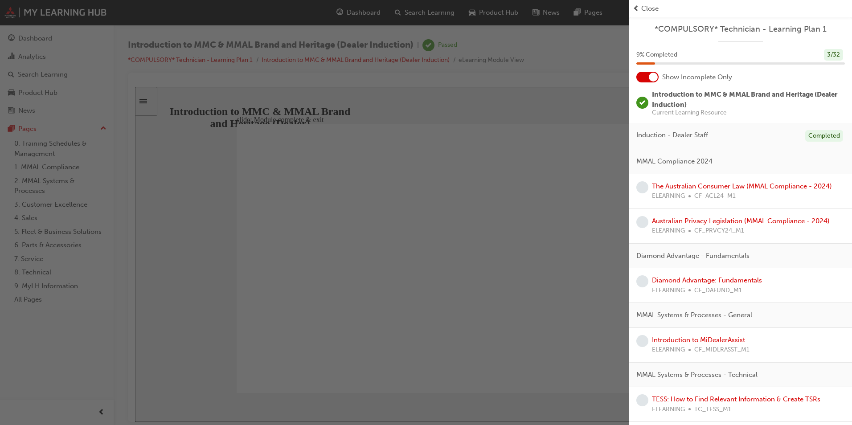
click at [666, 164] on span "MMAL Compliance 2024" at bounding box center [674, 161] width 76 height 10
click at [240, 144] on div "button" at bounding box center [314, 212] width 629 height 425
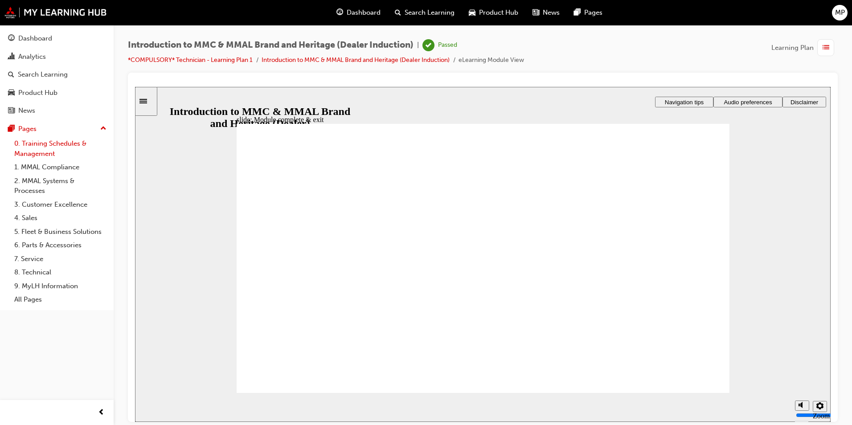
click at [24, 142] on link "0. Training Schedules & Management" at bounding box center [60, 149] width 99 height 24
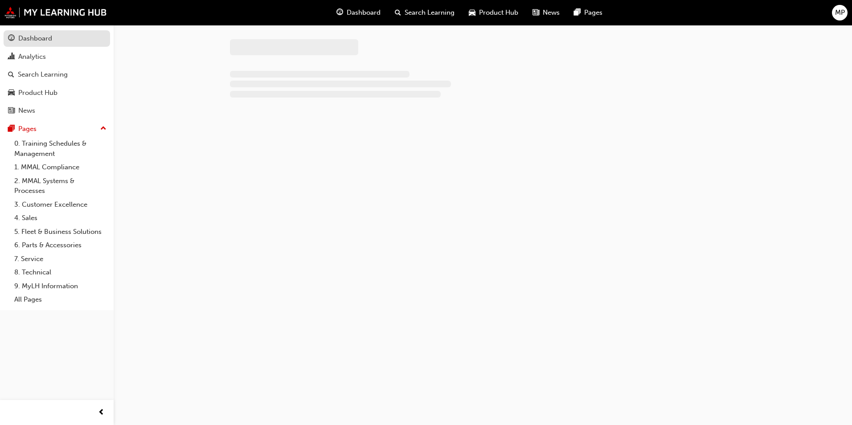
click at [37, 41] on div "Dashboard" at bounding box center [35, 38] width 34 height 10
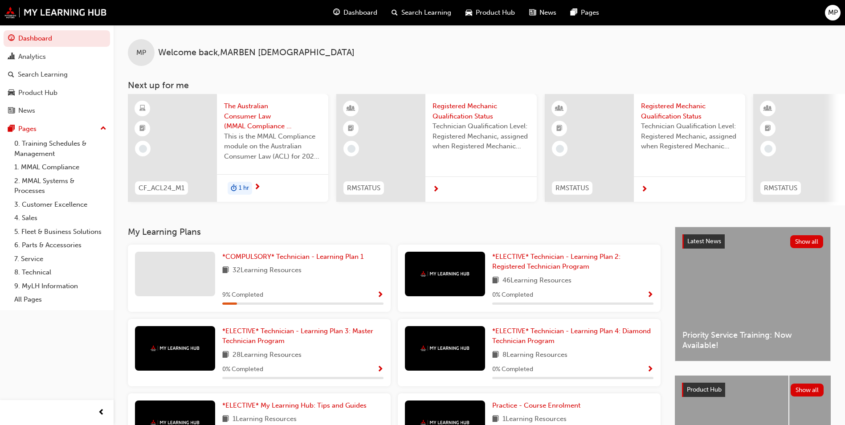
scroll to position [45, 0]
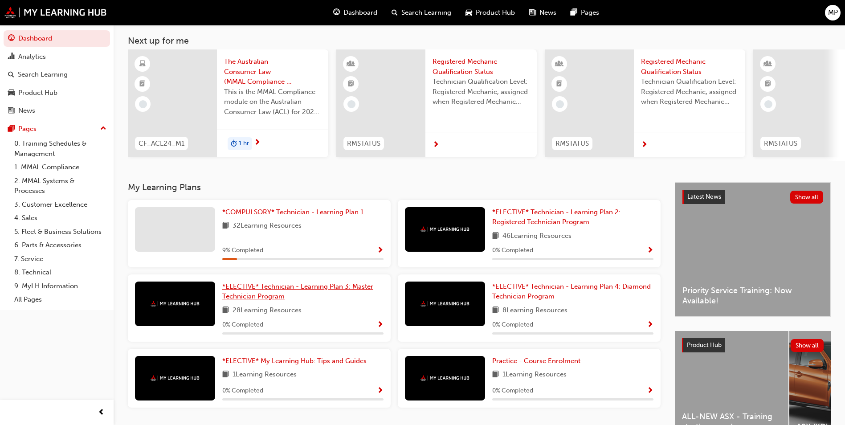
click at [294, 296] on link "*ELECTIVE* Technician - Learning Plan 3: Master Technician Program" at bounding box center [302, 292] width 161 height 20
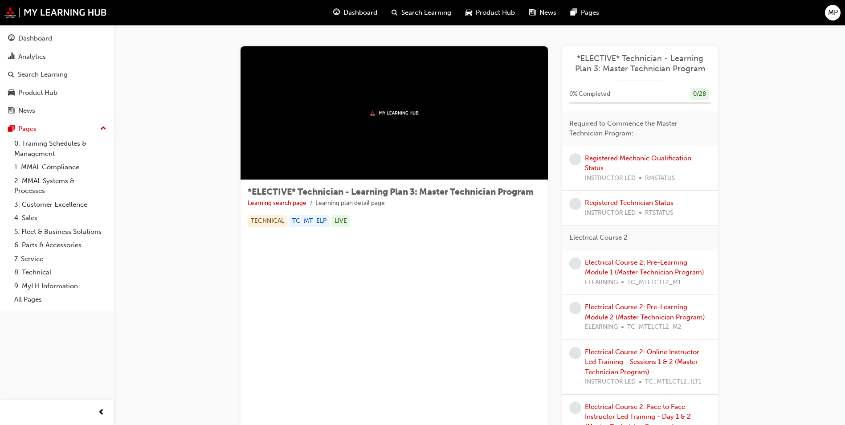
click at [622, 164] on div "Registered Mechanic Qualification Status INSTRUCTOR LED RMSTATUS" at bounding box center [648, 168] width 126 height 30
click at [622, 160] on link "Registered Mechanic Qualification Status" at bounding box center [638, 163] width 106 height 18
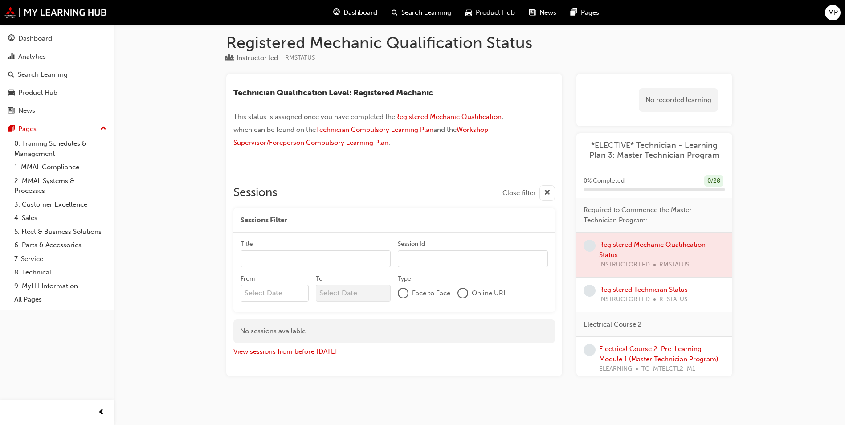
scroll to position [8, 0]
click at [584, 245] on span "learningRecordVerb_NONE-icon" at bounding box center [590, 244] width 12 height 12
click at [586, 245] on span "learningRecordVerb_NONE-icon" at bounding box center [590, 244] width 12 height 12
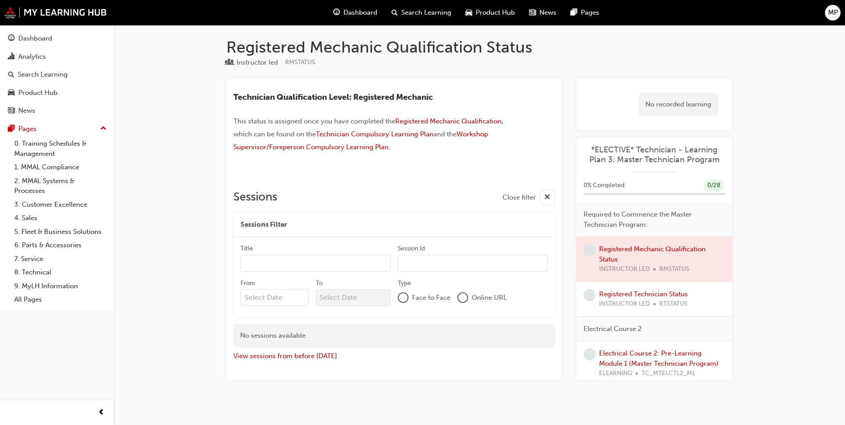
scroll to position [0, 0]
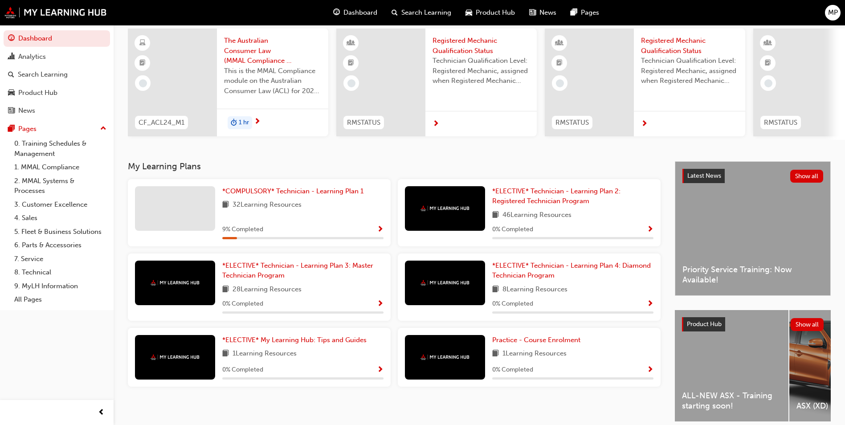
scroll to position [45, 0]
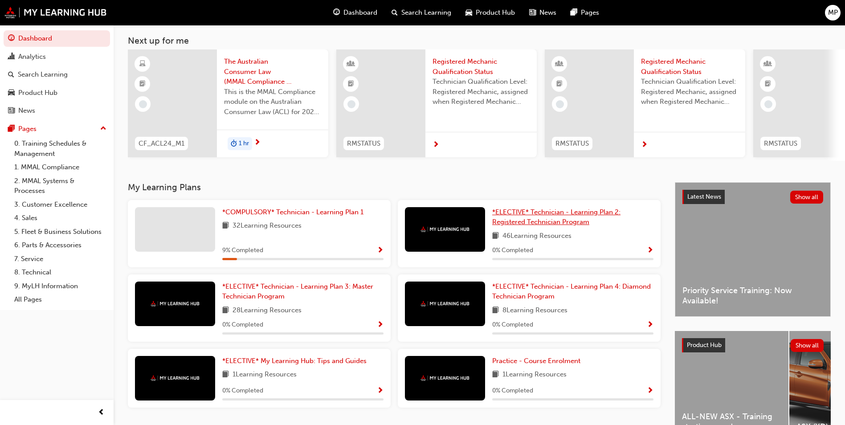
click at [555, 225] on span "*ELECTIVE* Technician - Learning Plan 2: Registered Technician Program" at bounding box center [556, 217] width 128 height 18
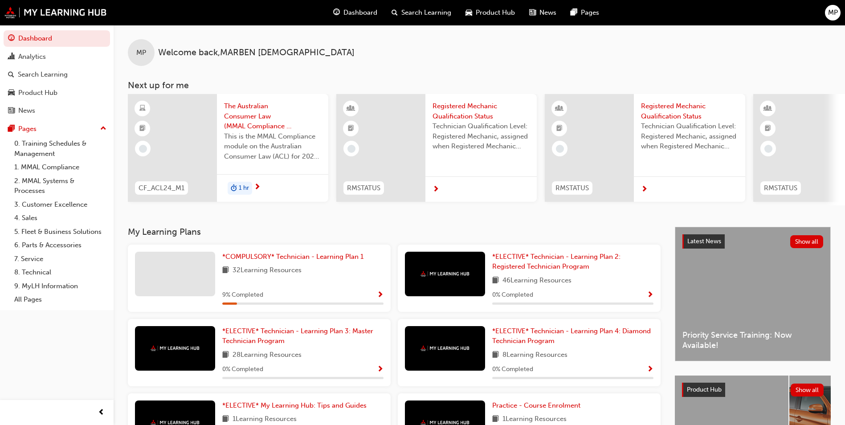
click at [345, 267] on div "*COMPULSORY* Technician - Learning Plan 1 32 Learning Resources 9 % Completed" at bounding box center [302, 278] width 161 height 53
click at [31, 256] on link "7. Service" at bounding box center [60, 259] width 99 height 14
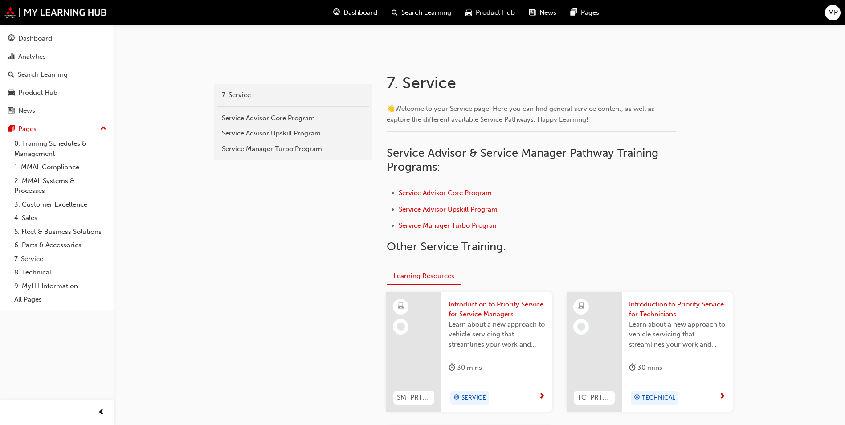
scroll to position [178, 0]
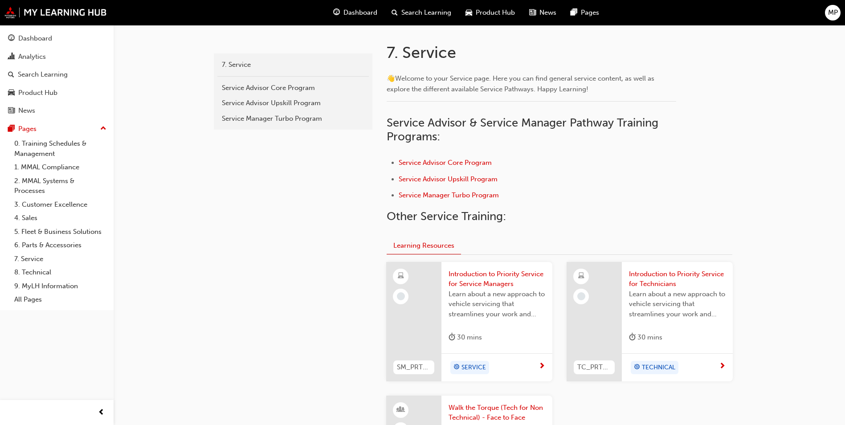
click at [500, 274] on span "Introduction to Priority Service for Service Managers" at bounding box center [497, 279] width 97 height 20
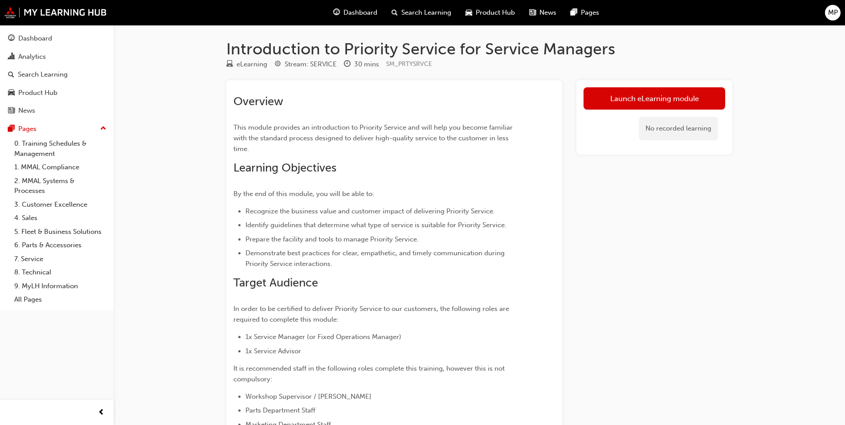
click at [613, 90] on link "Launch eLearning module" at bounding box center [655, 98] width 142 height 22
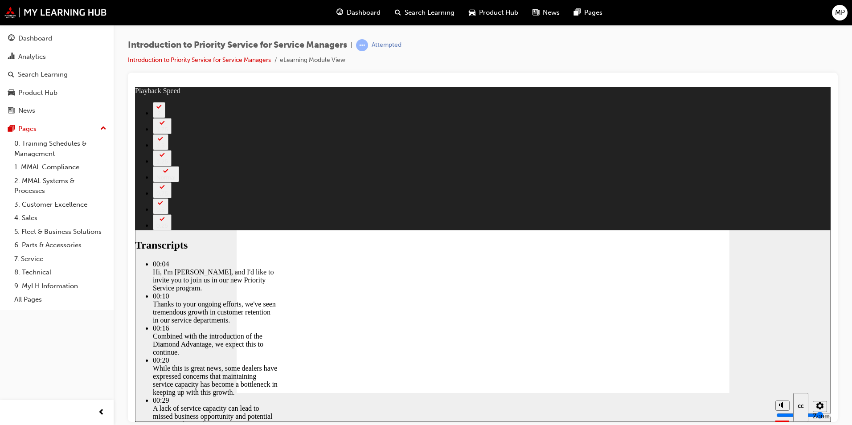
type input "27"
click at [45, 168] on link "1. MMAL Compliance" at bounding box center [60, 167] width 99 height 14
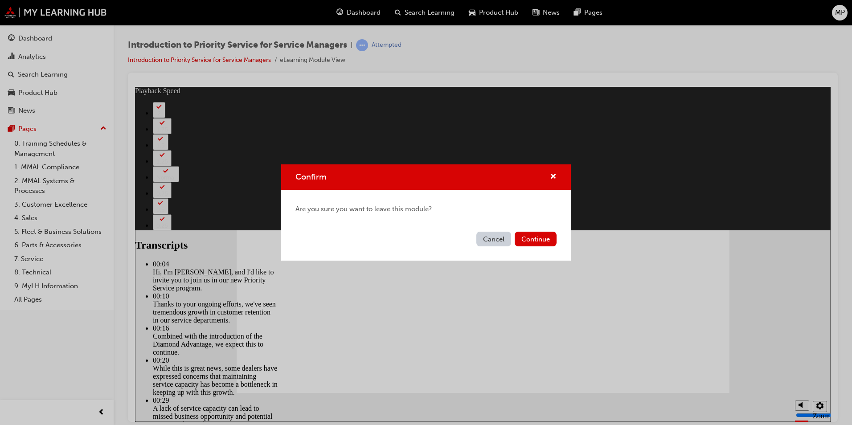
click at [528, 241] on button "Continue" at bounding box center [536, 239] width 42 height 15
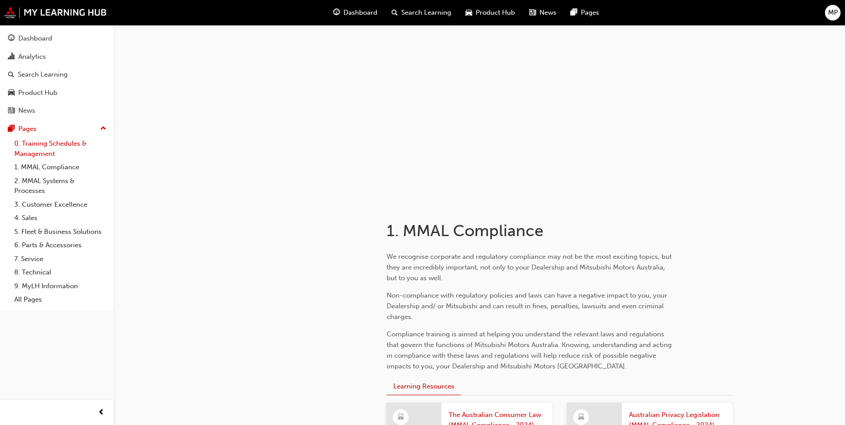
click at [45, 148] on link "0. Training Schedules & Management" at bounding box center [60, 149] width 99 height 24
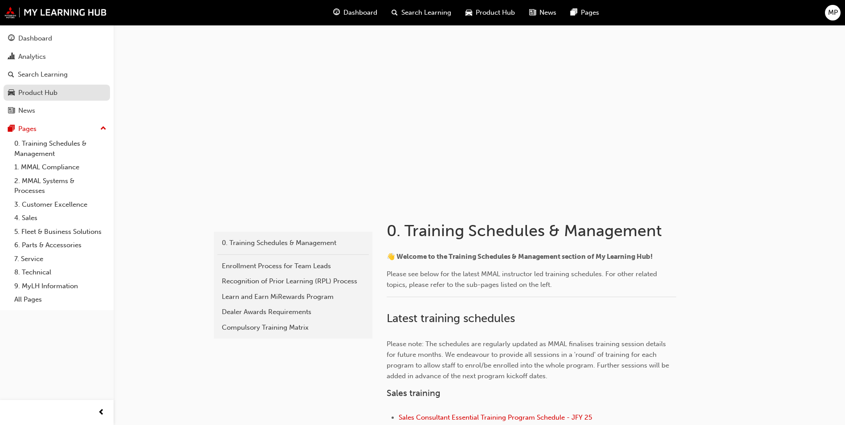
click at [24, 95] on div "Product Hub" at bounding box center [37, 93] width 39 height 10
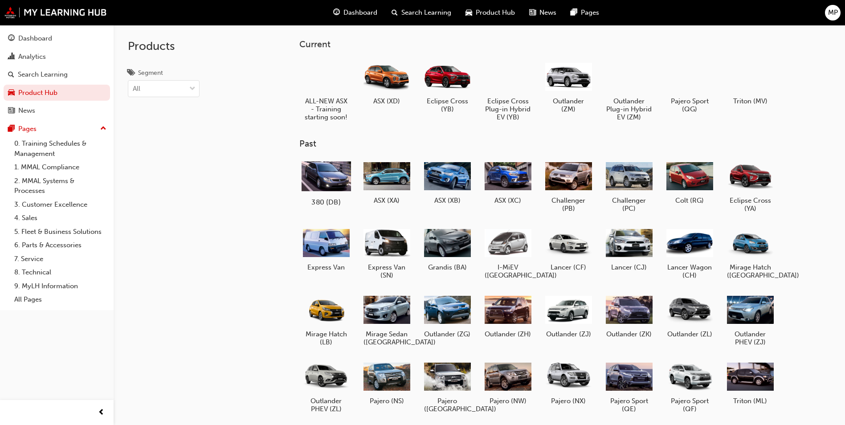
click at [322, 184] on div at bounding box center [326, 176] width 49 height 36
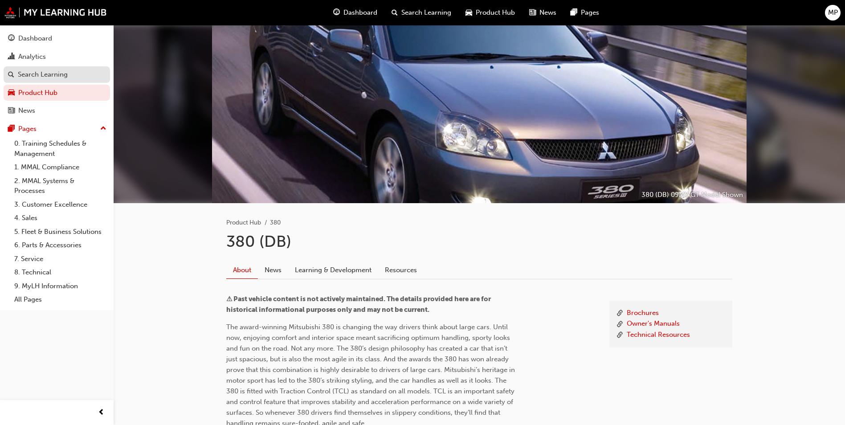
click at [22, 71] on div "Search Learning" at bounding box center [43, 75] width 50 height 10
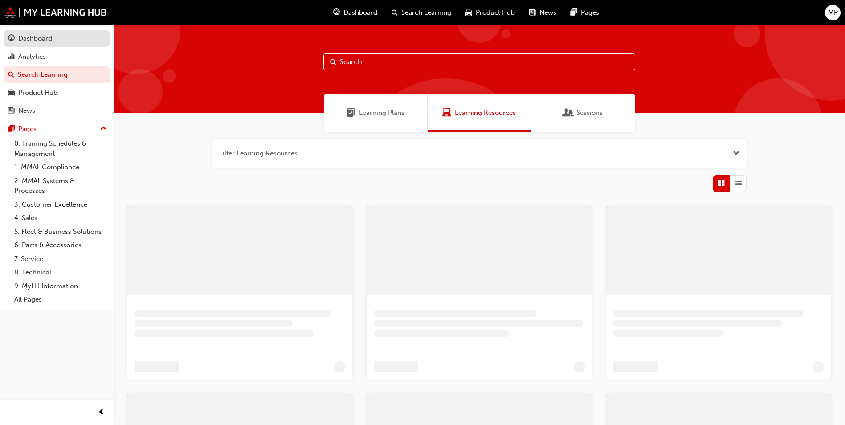
click at [31, 40] on div "Dashboard" at bounding box center [35, 38] width 34 height 10
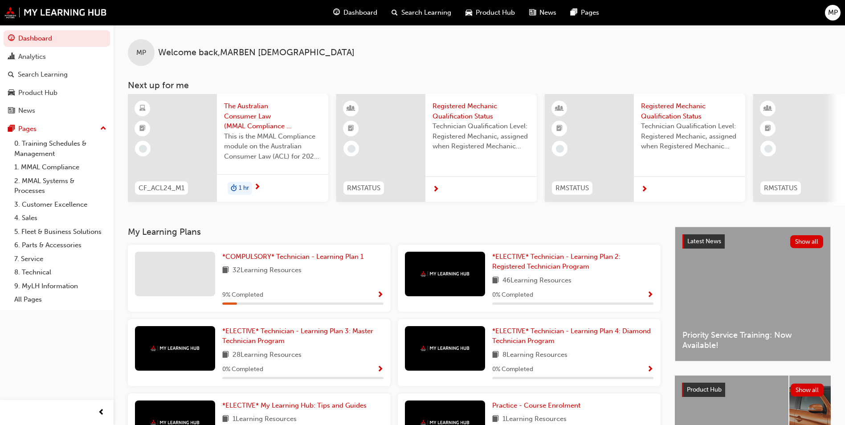
click at [685, 195] on div at bounding box center [689, 189] width 111 height 26
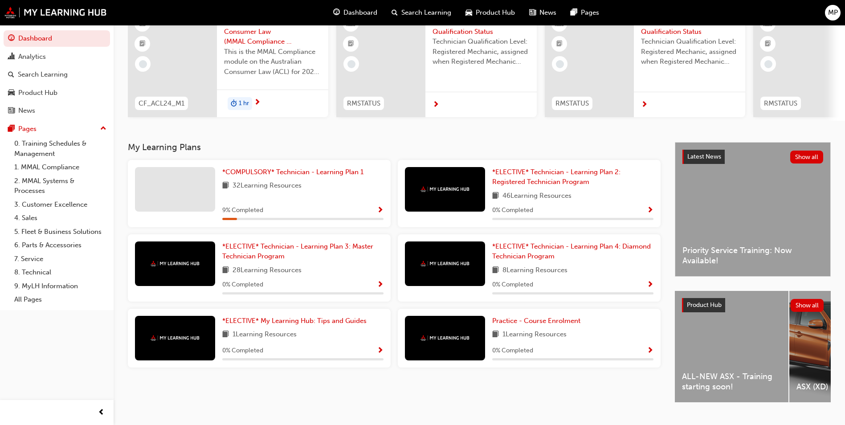
scroll to position [63, 0]
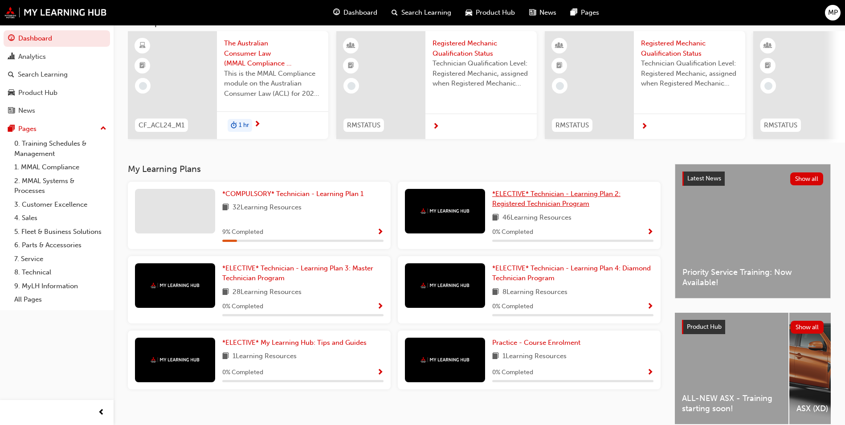
click at [534, 205] on span "*ELECTIVE* Technician - Learning Plan 2: Registered Technician Program" at bounding box center [556, 199] width 128 height 18
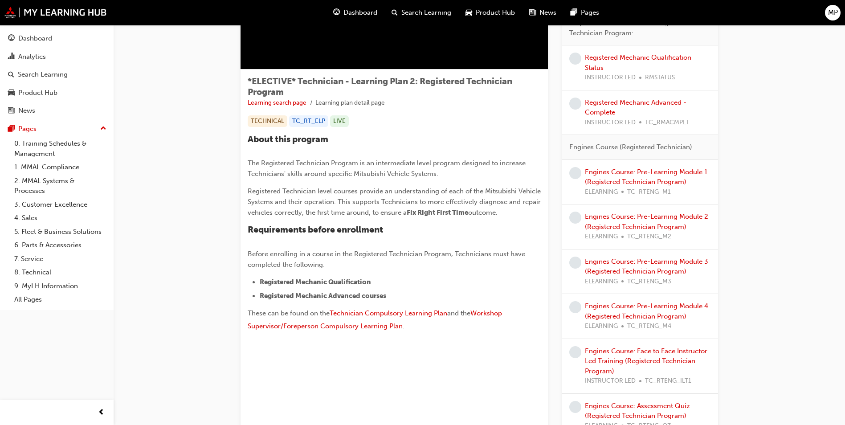
scroll to position [89, 0]
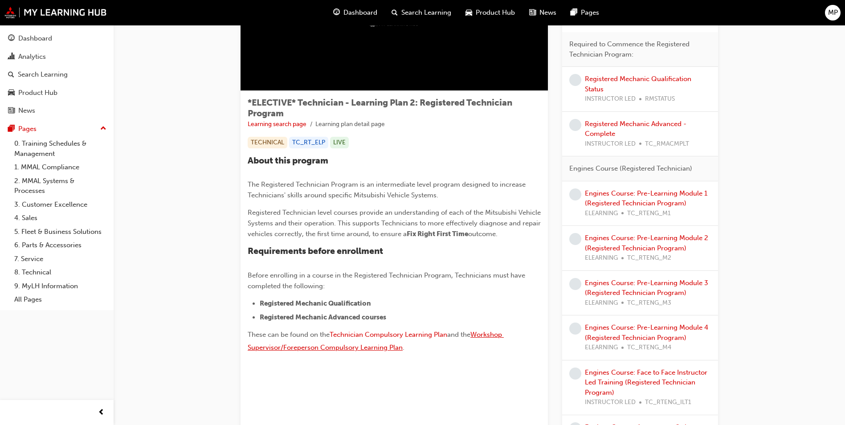
click at [342, 346] on span "Workshop Supervisor/Foreperson Compulsory Learning Plan" at bounding box center [376, 341] width 256 height 21
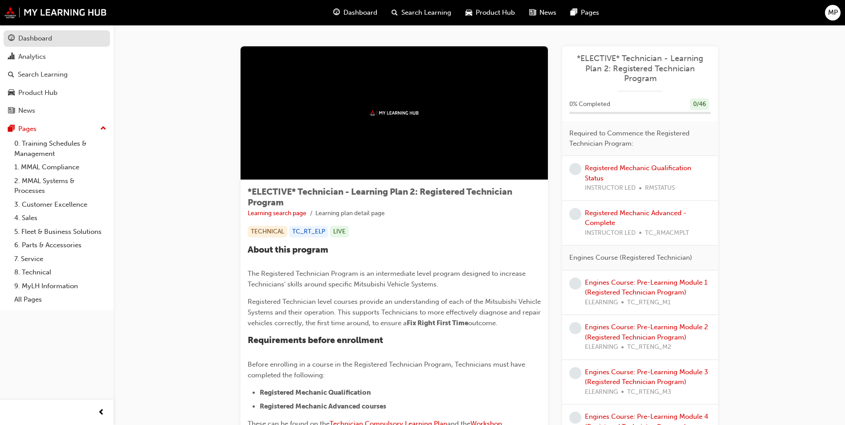
click at [24, 36] on div "Dashboard" at bounding box center [35, 38] width 34 height 10
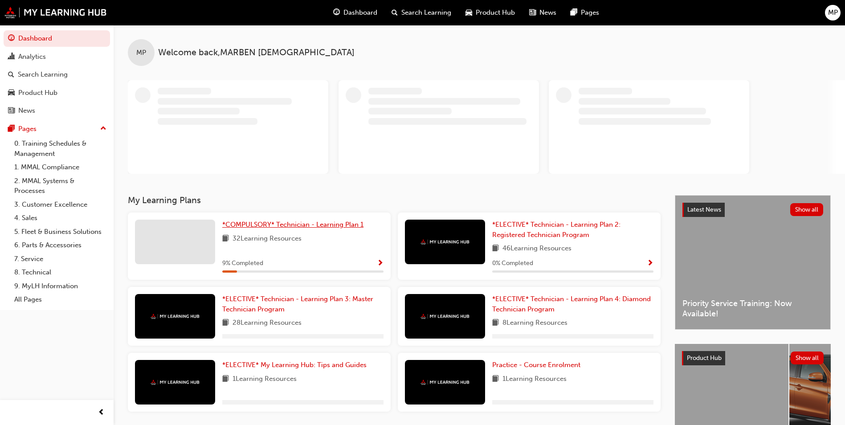
click at [296, 224] on span "*COMPULSORY* Technician - Learning Plan 1" at bounding box center [292, 225] width 141 height 8
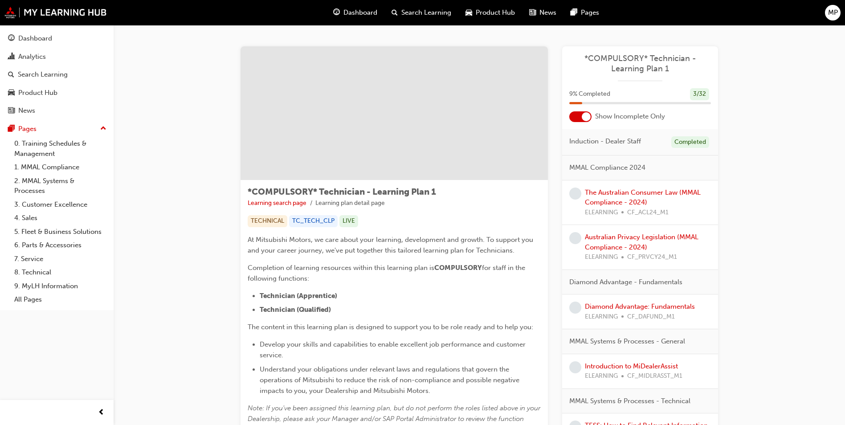
click at [605, 168] on span "MMAL Compliance 2024" at bounding box center [607, 168] width 76 height 10
